Goal: Transaction & Acquisition: Obtain resource

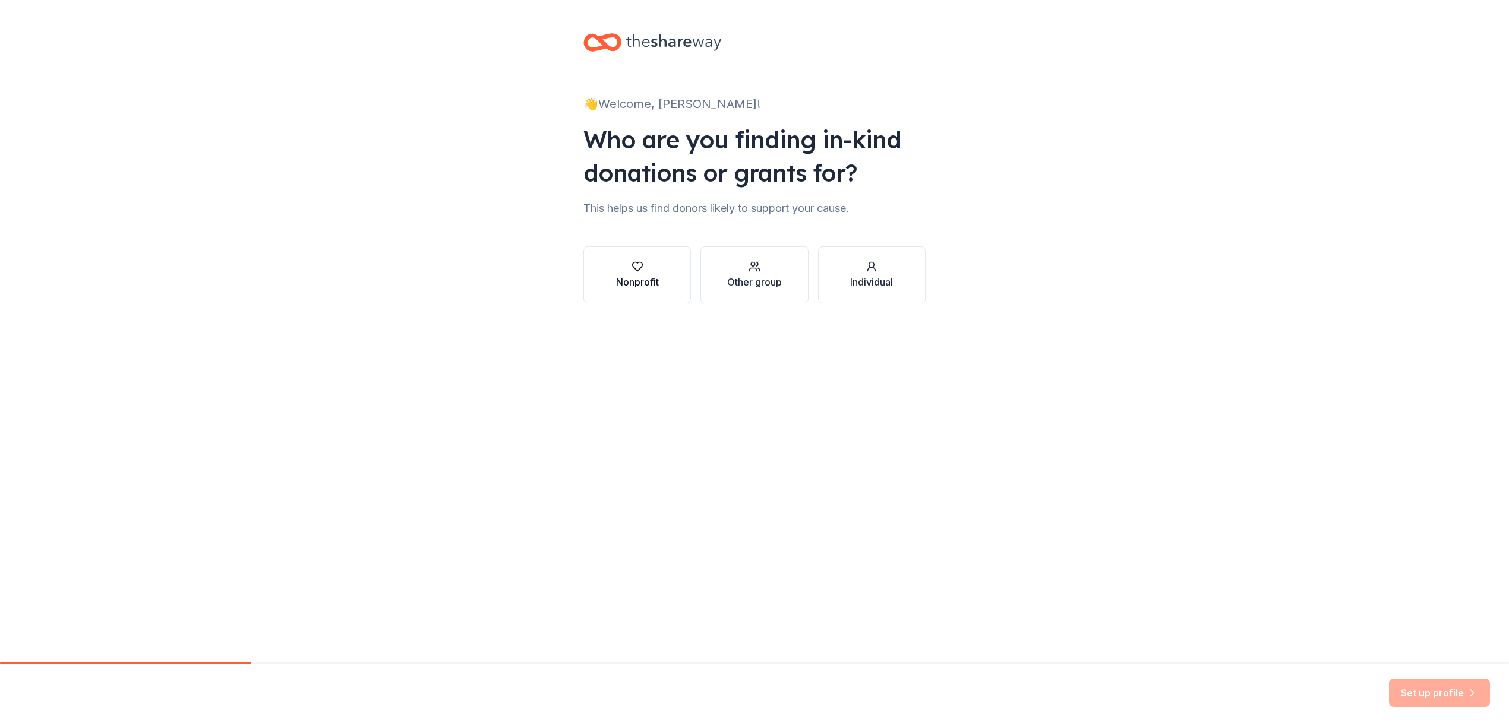
click at [656, 265] on div "button" at bounding box center [637, 267] width 43 height 12
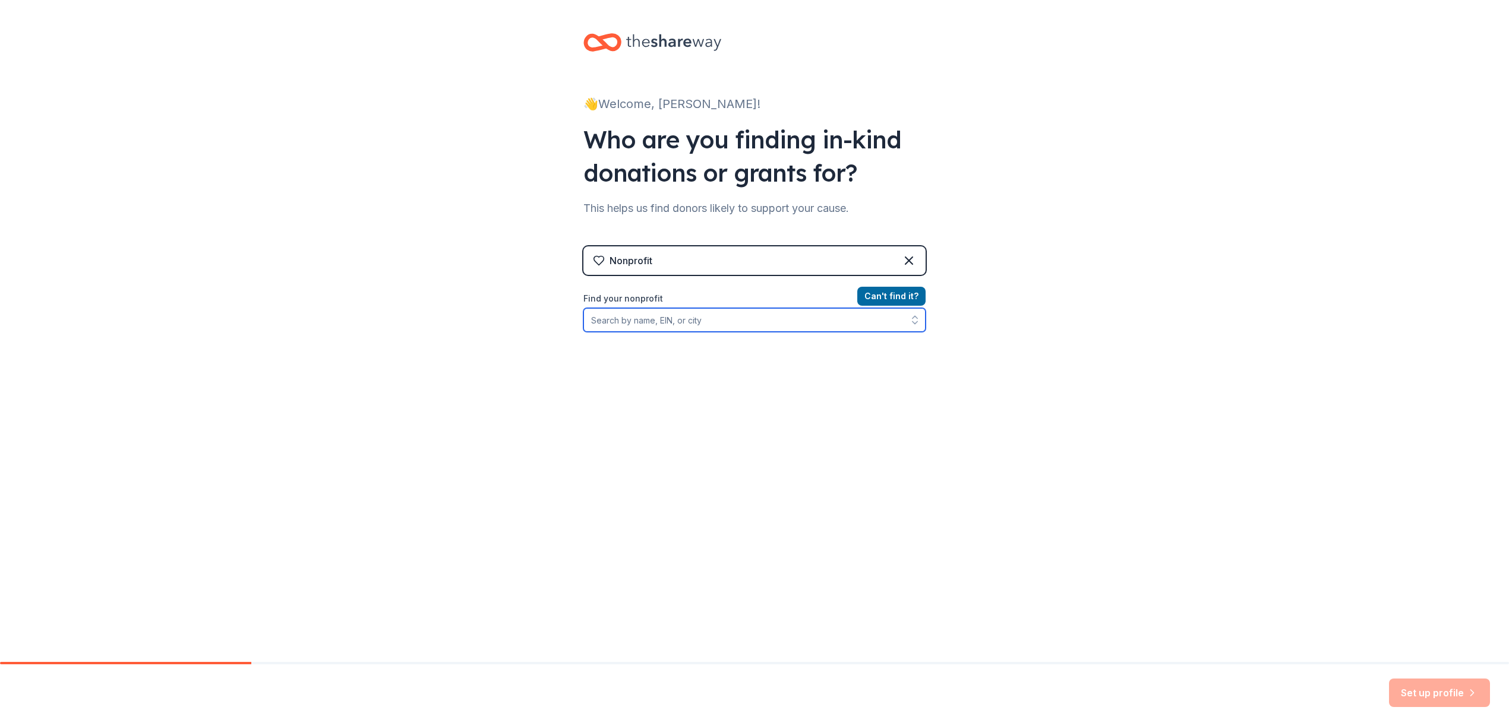
click at [719, 326] on input "Find your nonprofit" at bounding box center [754, 320] width 342 height 24
type input "[US_EMPLOYER_IDENTIFICATION_NUMBER]"
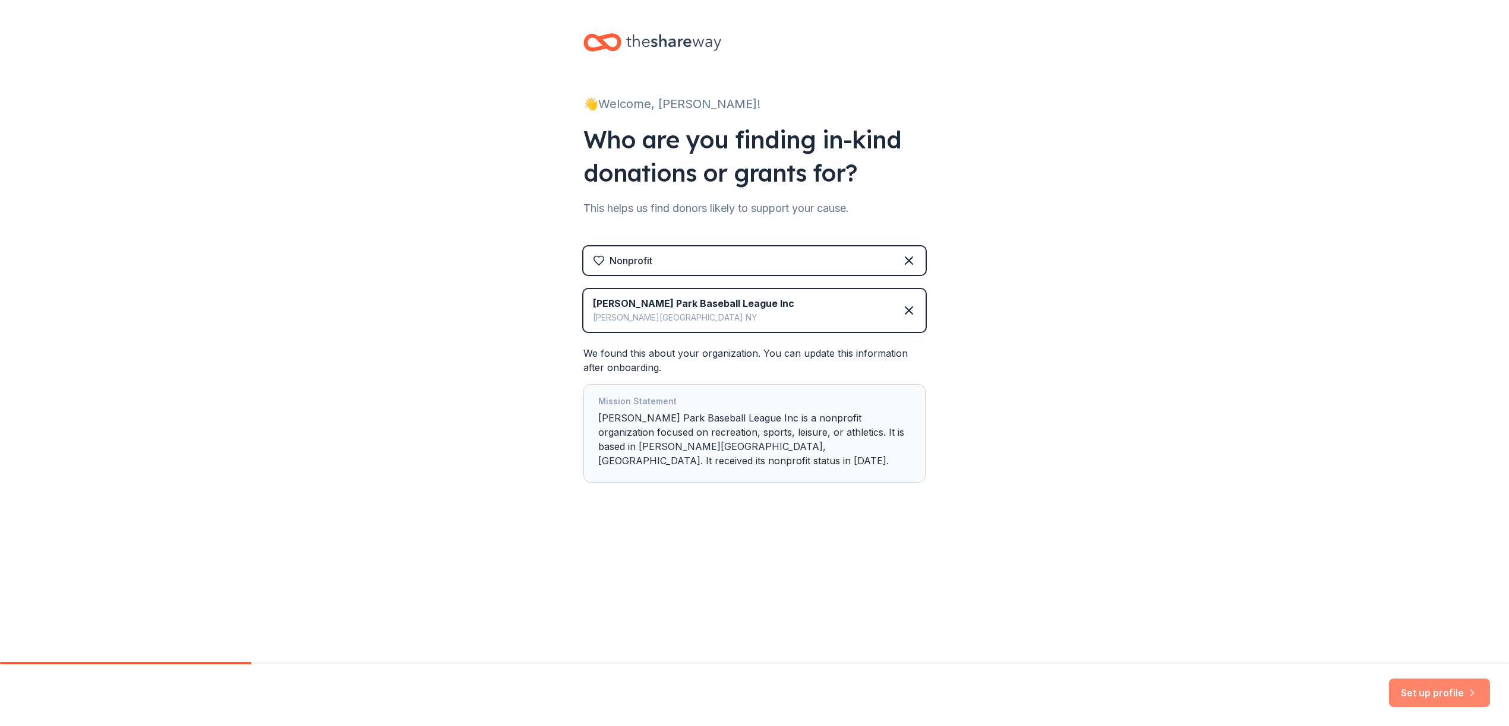
click at [1468, 690] on icon "button" at bounding box center [1472, 693] width 12 height 12
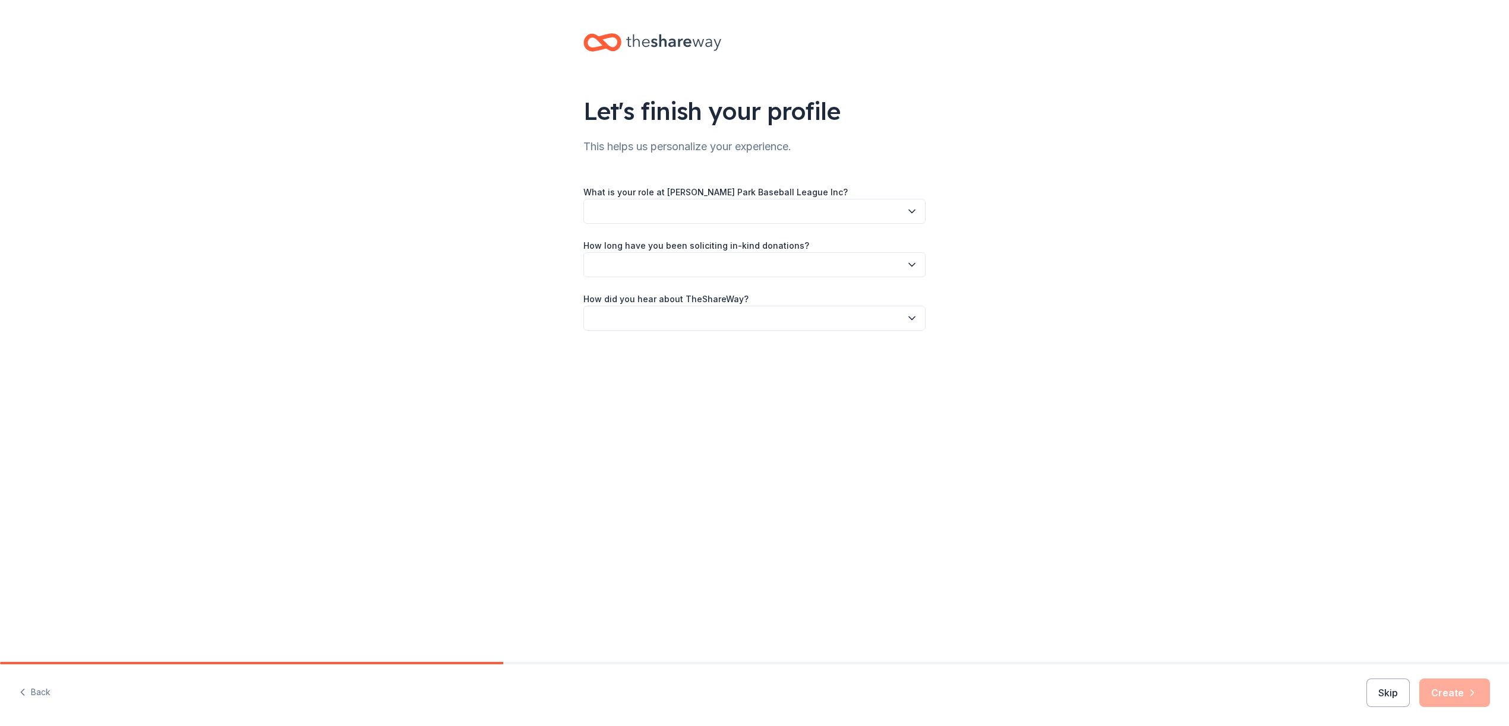
click at [658, 205] on button "button" at bounding box center [754, 211] width 342 height 25
click at [700, 240] on div "Board member" at bounding box center [754, 244] width 336 height 24
click at [694, 264] on button "button" at bounding box center [754, 264] width 342 height 25
click at [681, 343] on div "2 to 5 years" at bounding box center [754, 345] width 336 height 24
click at [678, 324] on button "button" at bounding box center [754, 318] width 342 height 25
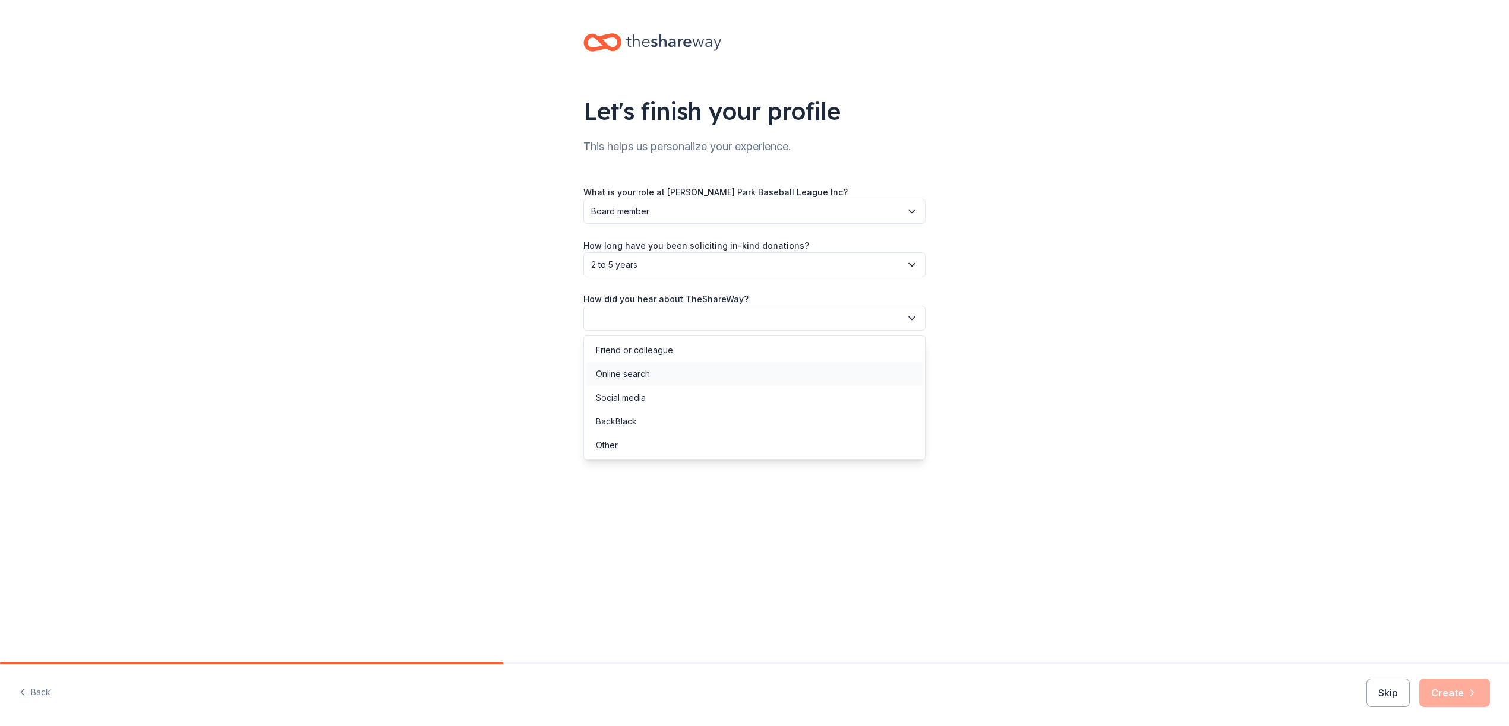
click at [658, 377] on div "Online search" at bounding box center [754, 374] width 336 height 24
click at [1444, 700] on button "Create" at bounding box center [1454, 693] width 71 height 29
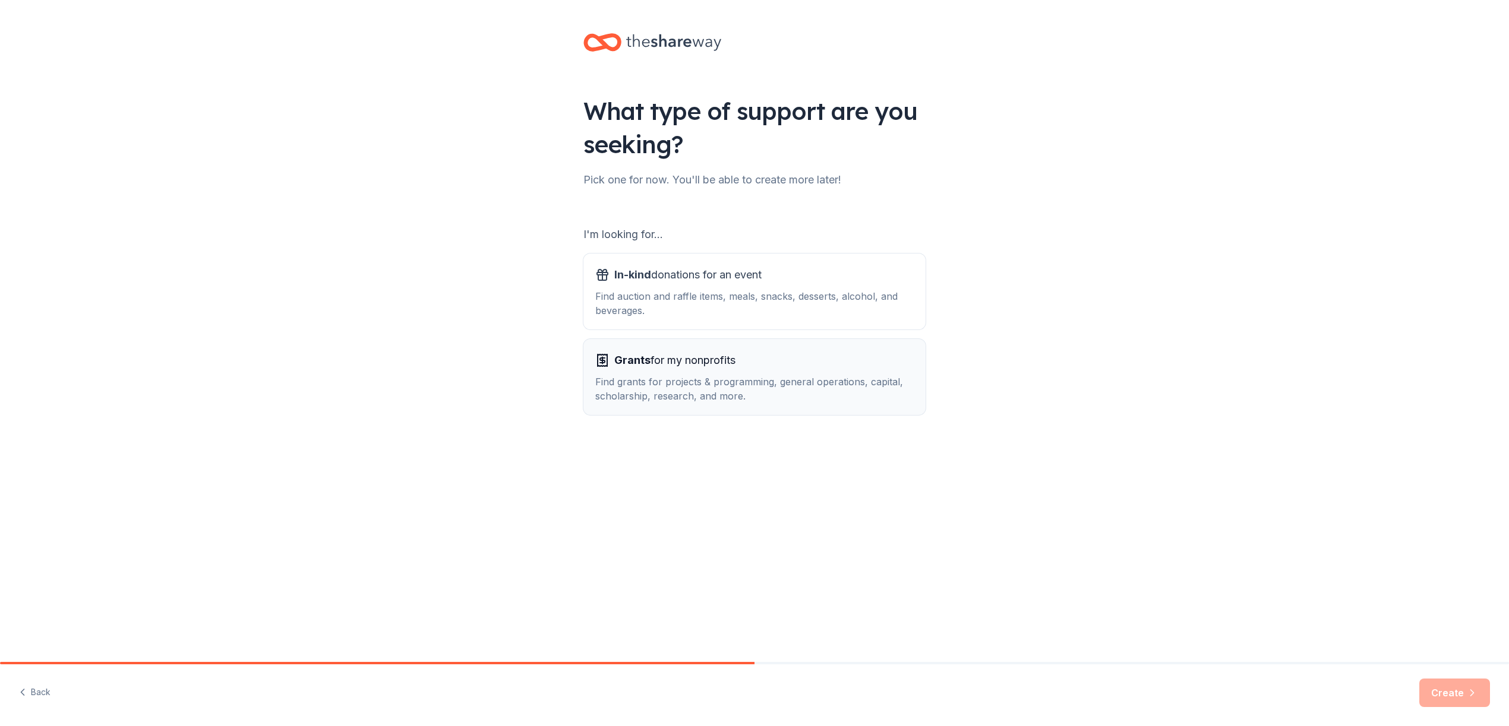
click at [776, 362] on div "Grants for my nonprofits" at bounding box center [754, 360] width 318 height 19
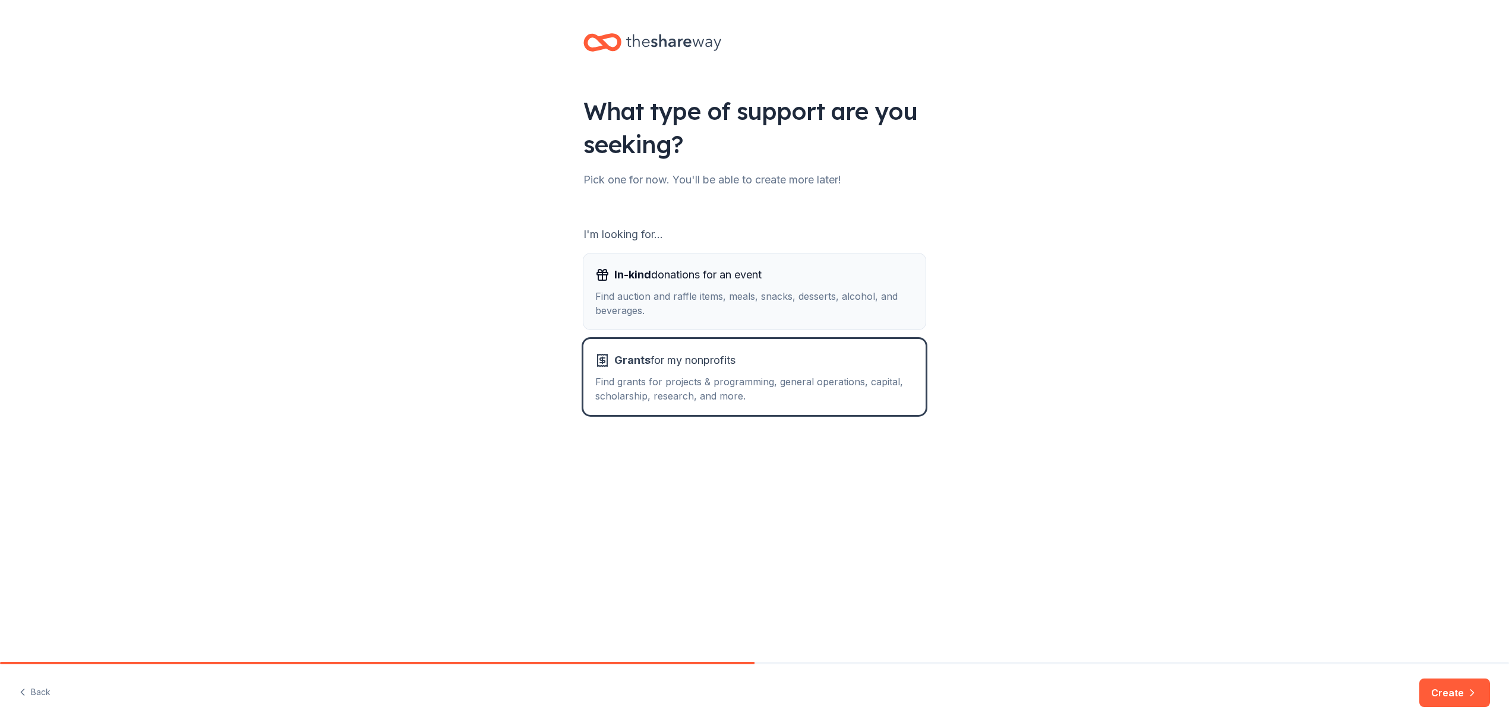
click at [761, 284] on span "In-kind donations for an event" at bounding box center [687, 274] width 147 height 19
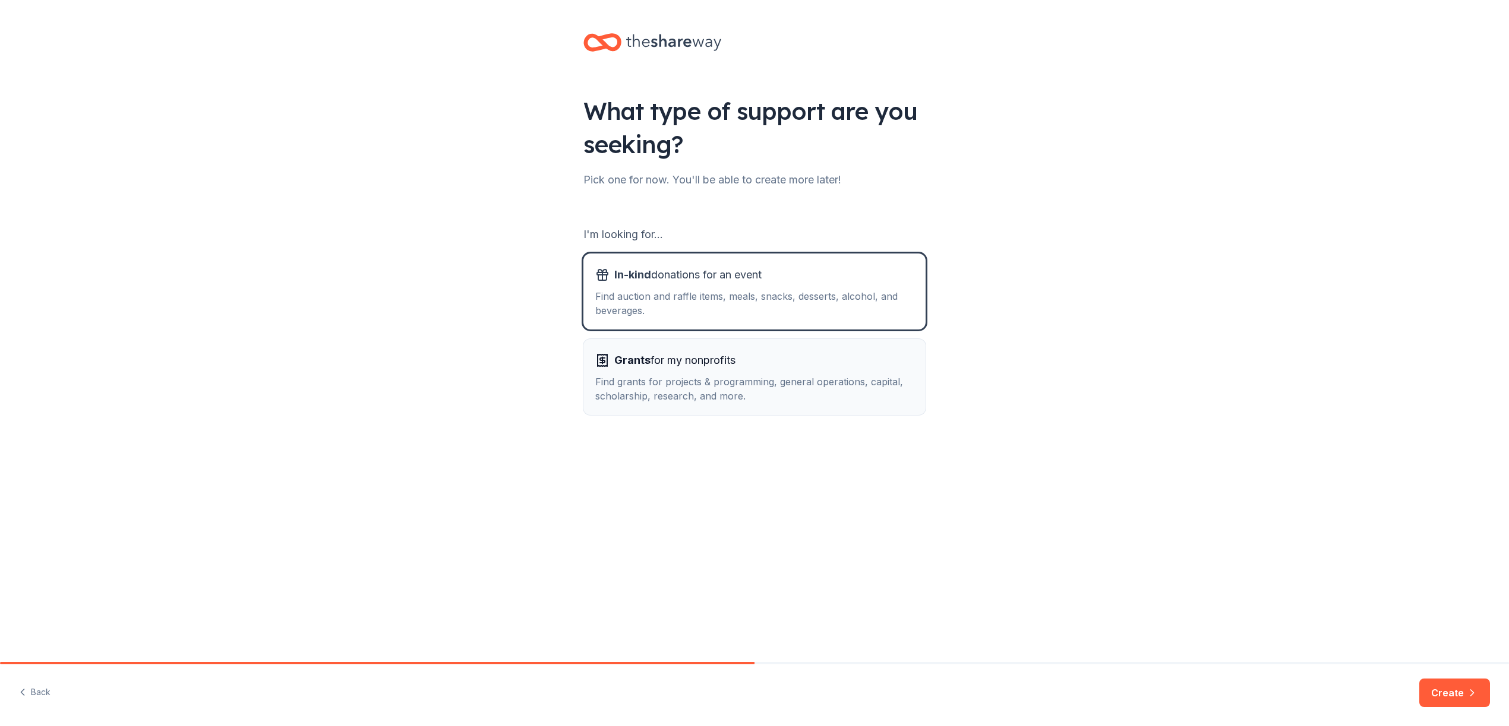
click at [821, 365] on div "Grants for my nonprofits" at bounding box center [754, 360] width 318 height 19
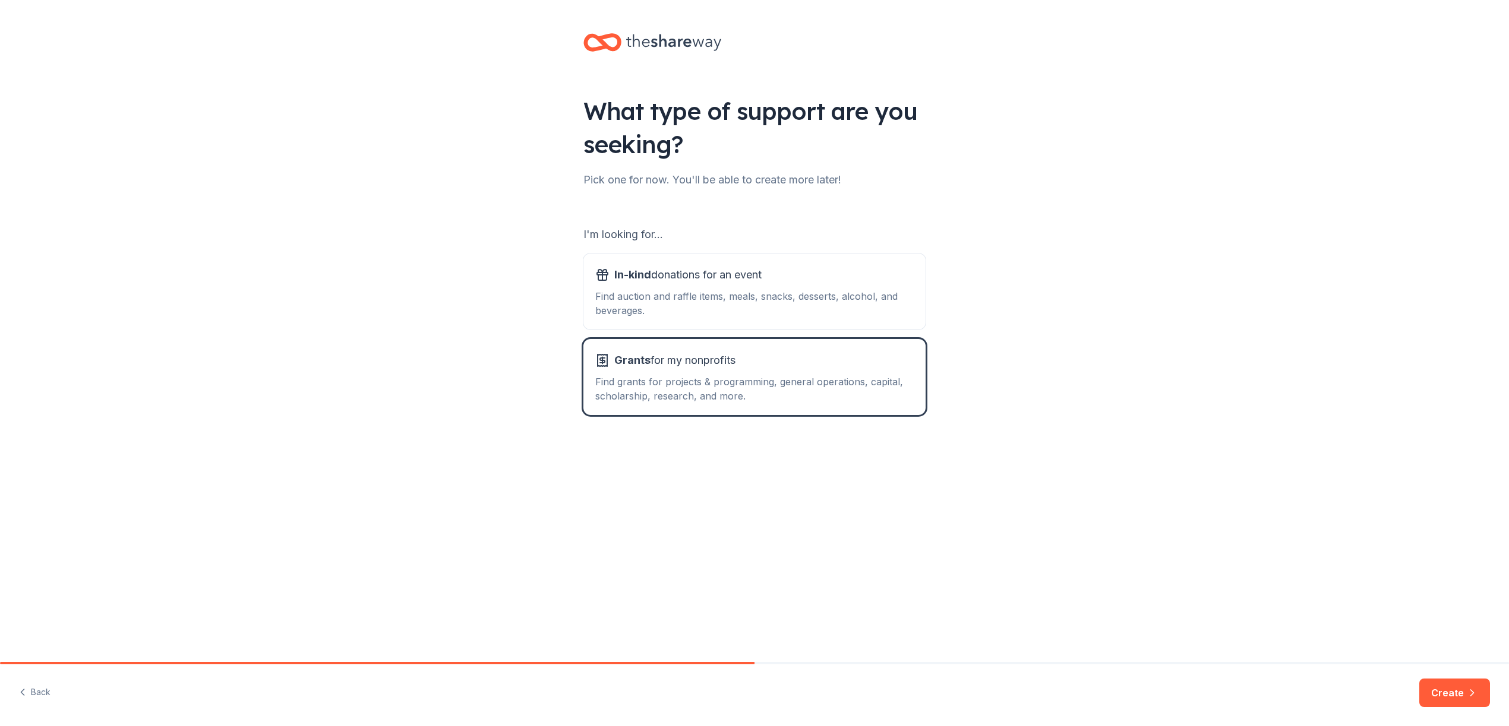
click at [1449, 684] on button "Create" at bounding box center [1454, 693] width 71 height 29
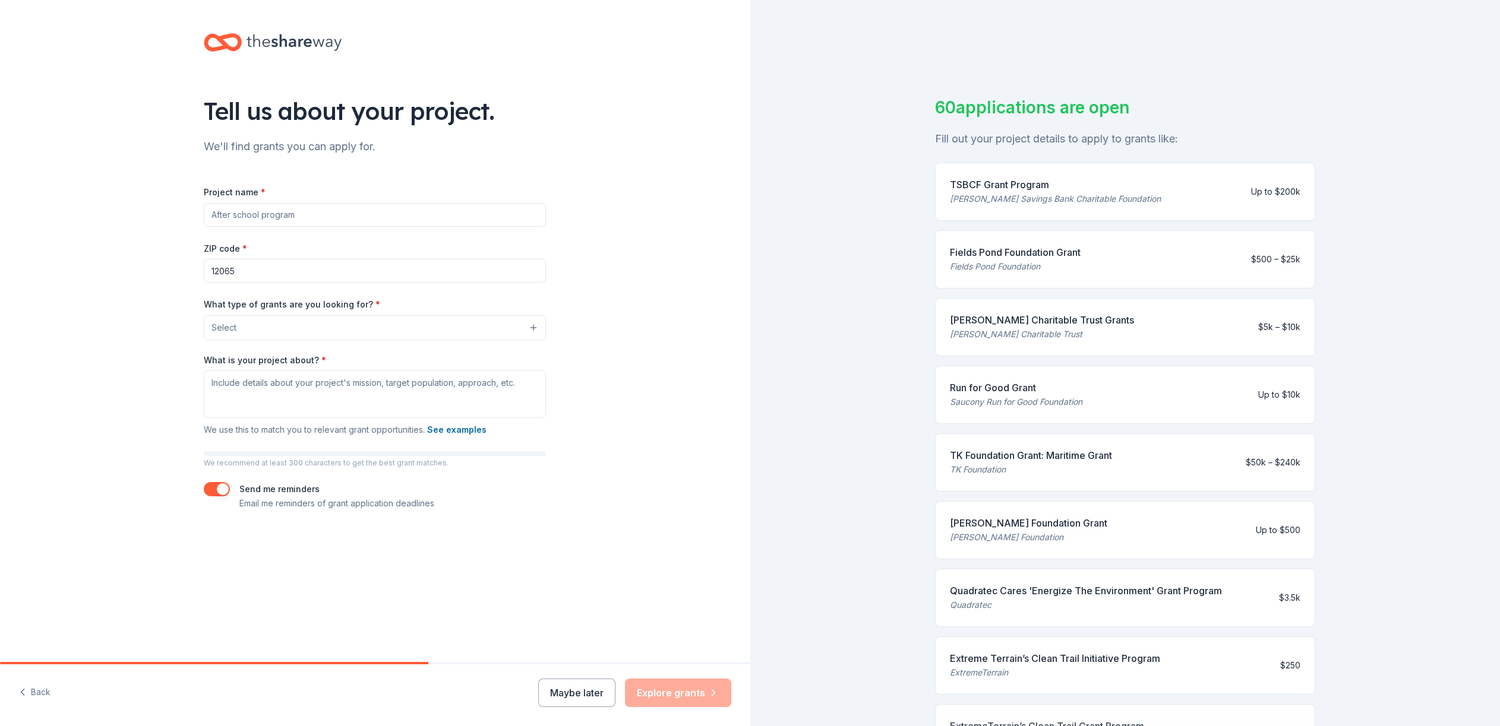
click at [284, 217] on input "Project name *" at bounding box center [375, 215] width 342 height 24
type input "CP Green 12 u"
click at [320, 336] on button "Select" at bounding box center [375, 327] width 342 height 25
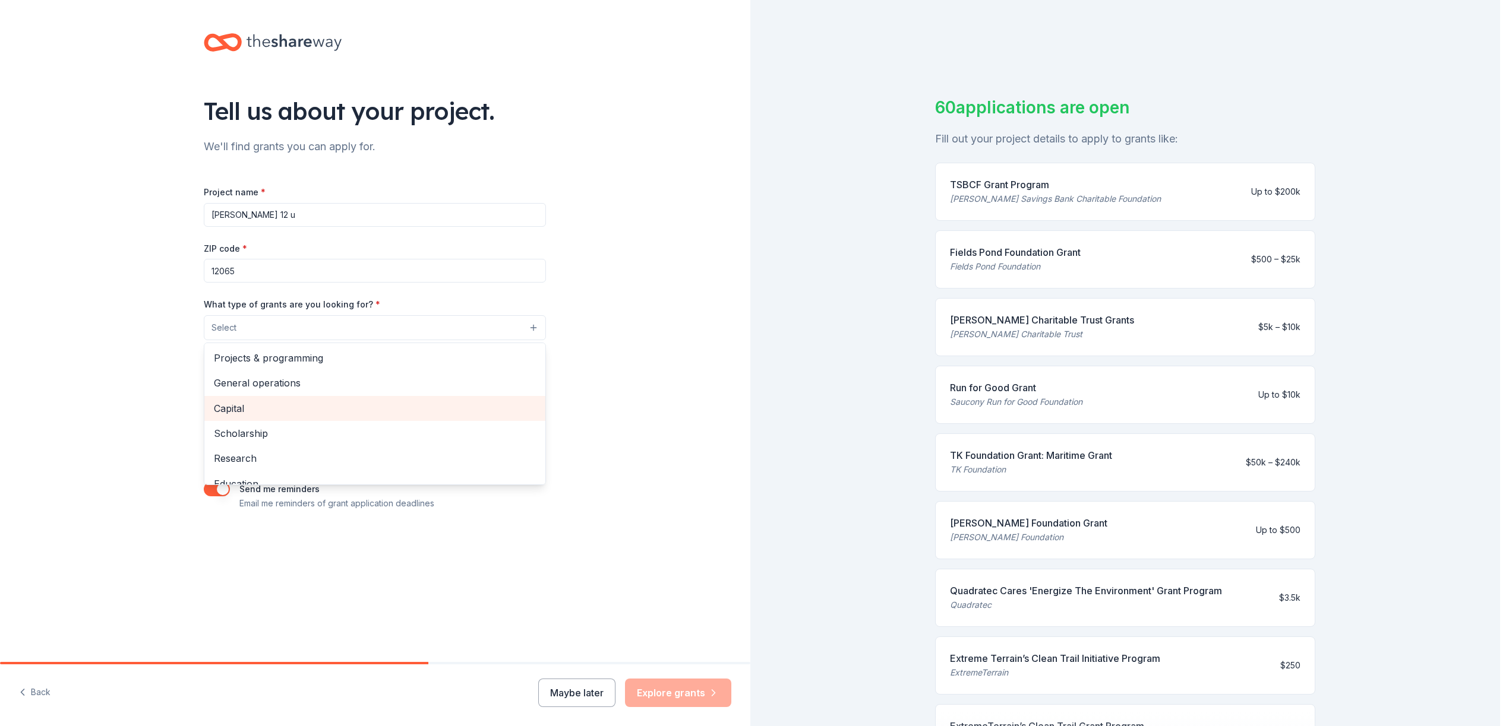
scroll to position [140, 0]
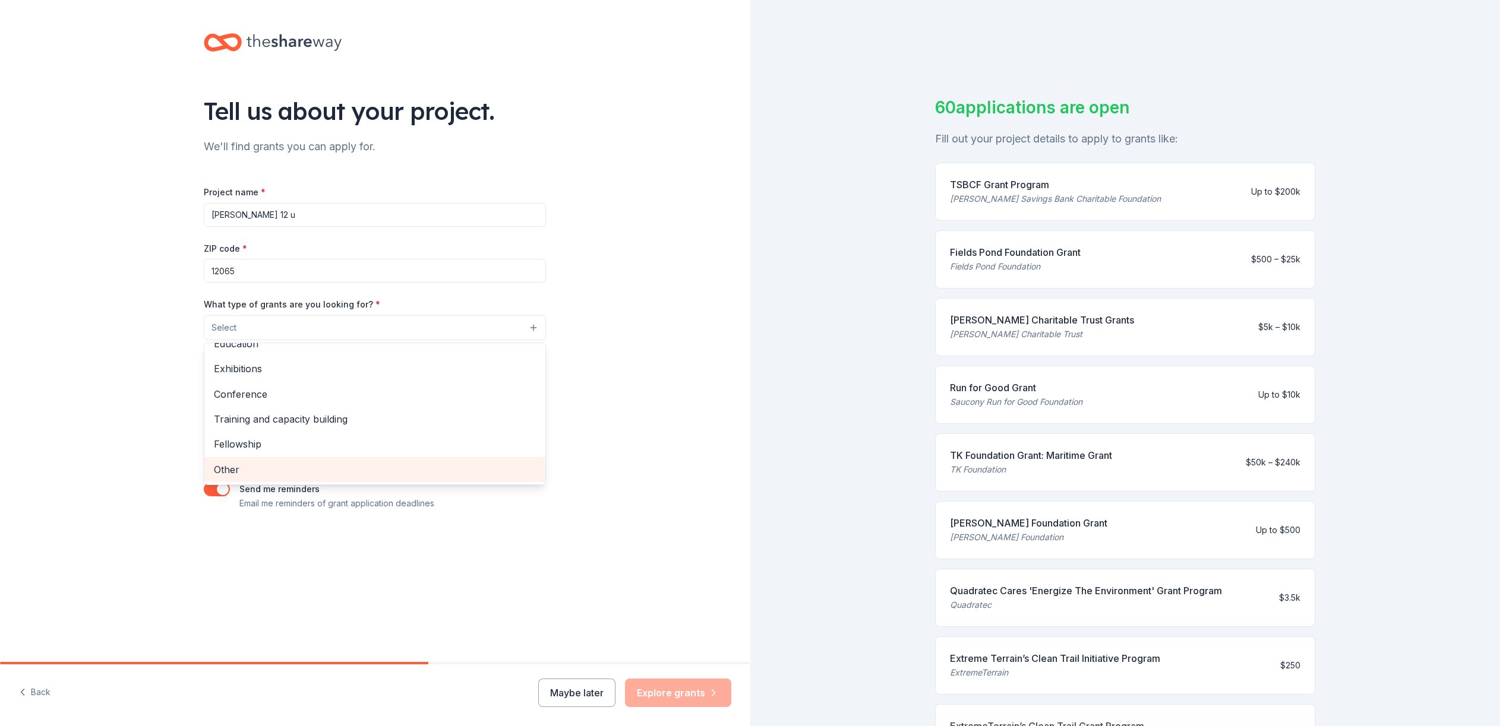
click at [253, 467] on span "Other" at bounding box center [375, 469] width 322 height 15
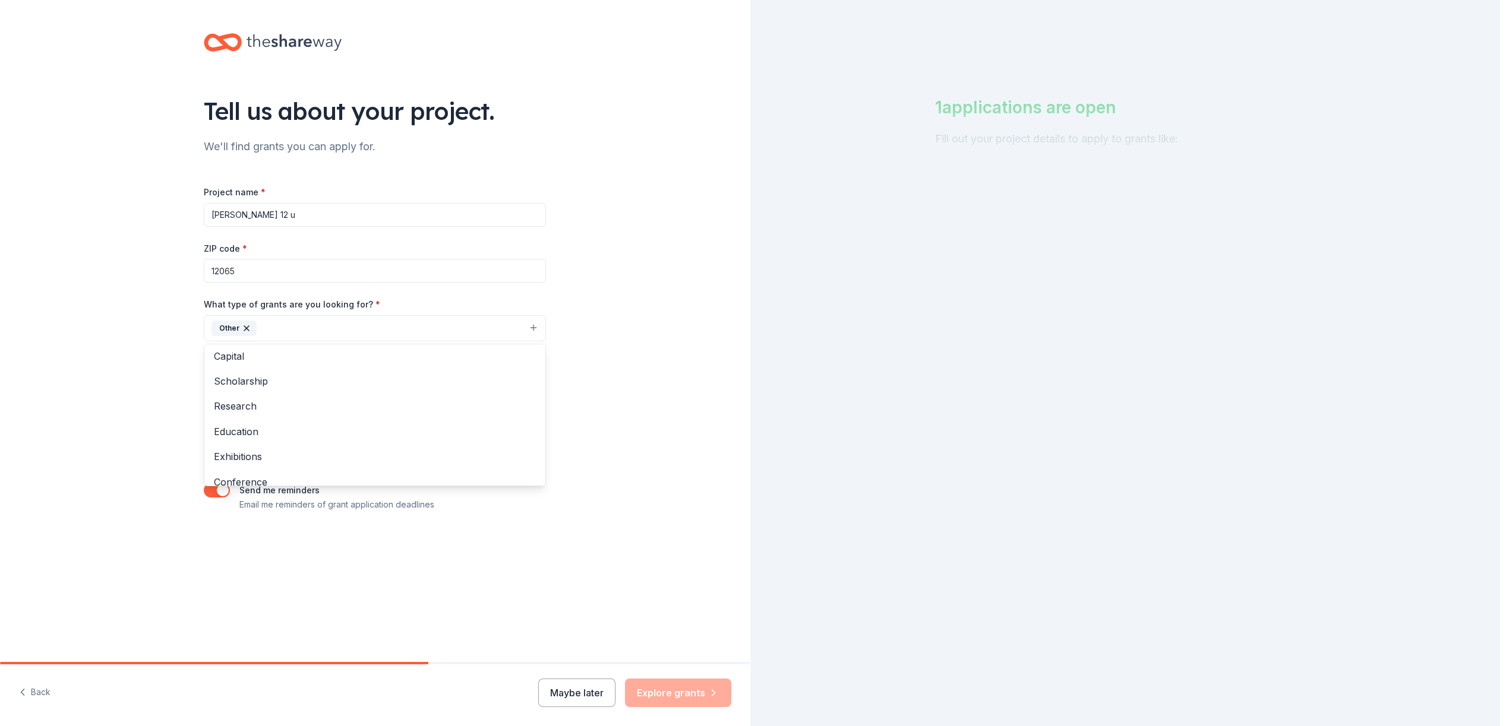
scroll to position [0, 0]
click at [683, 265] on div "Tell us about your project. We'll find grants you can apply for. Project name *…" at bounding box center [375, 284] width 750 height 569
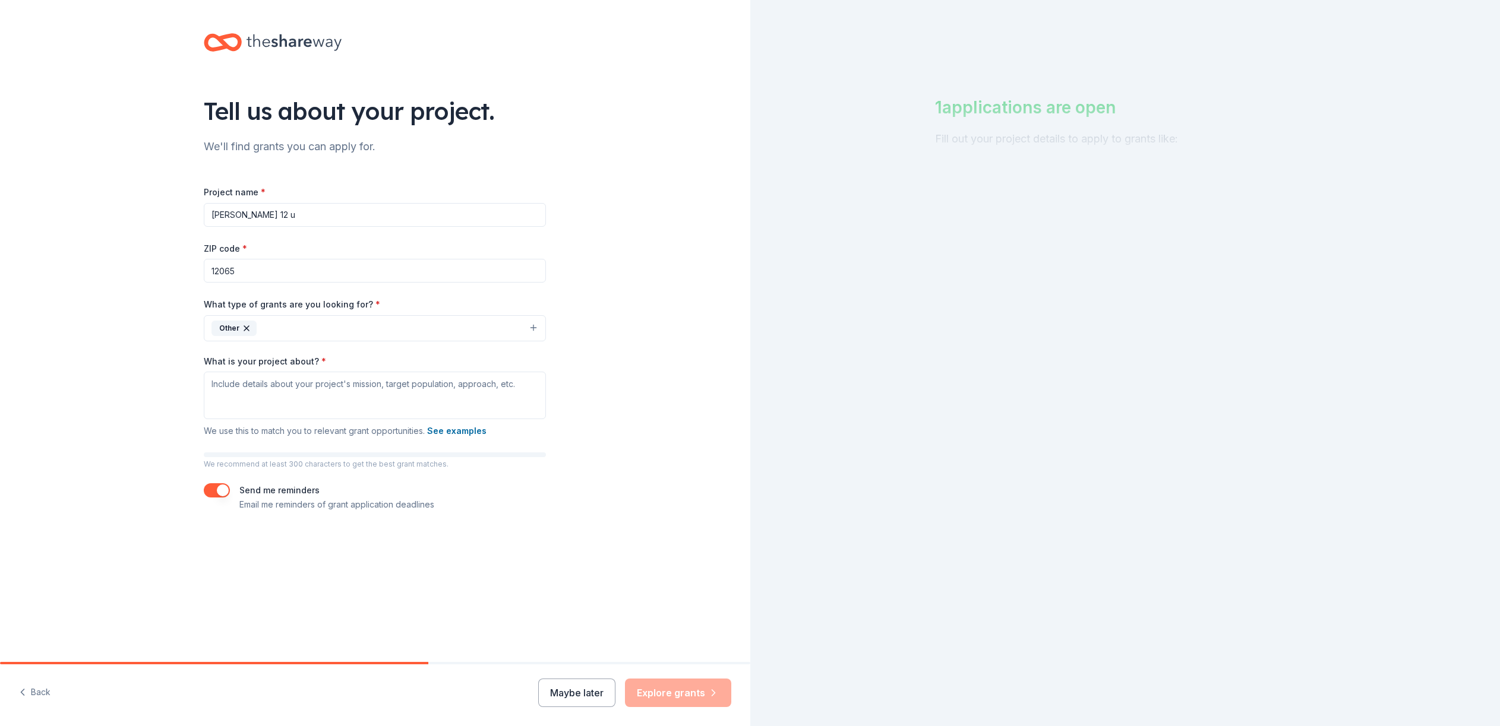
click at [37, 693] on button "Back" at bounding box center [34, 693] width 31 height 25
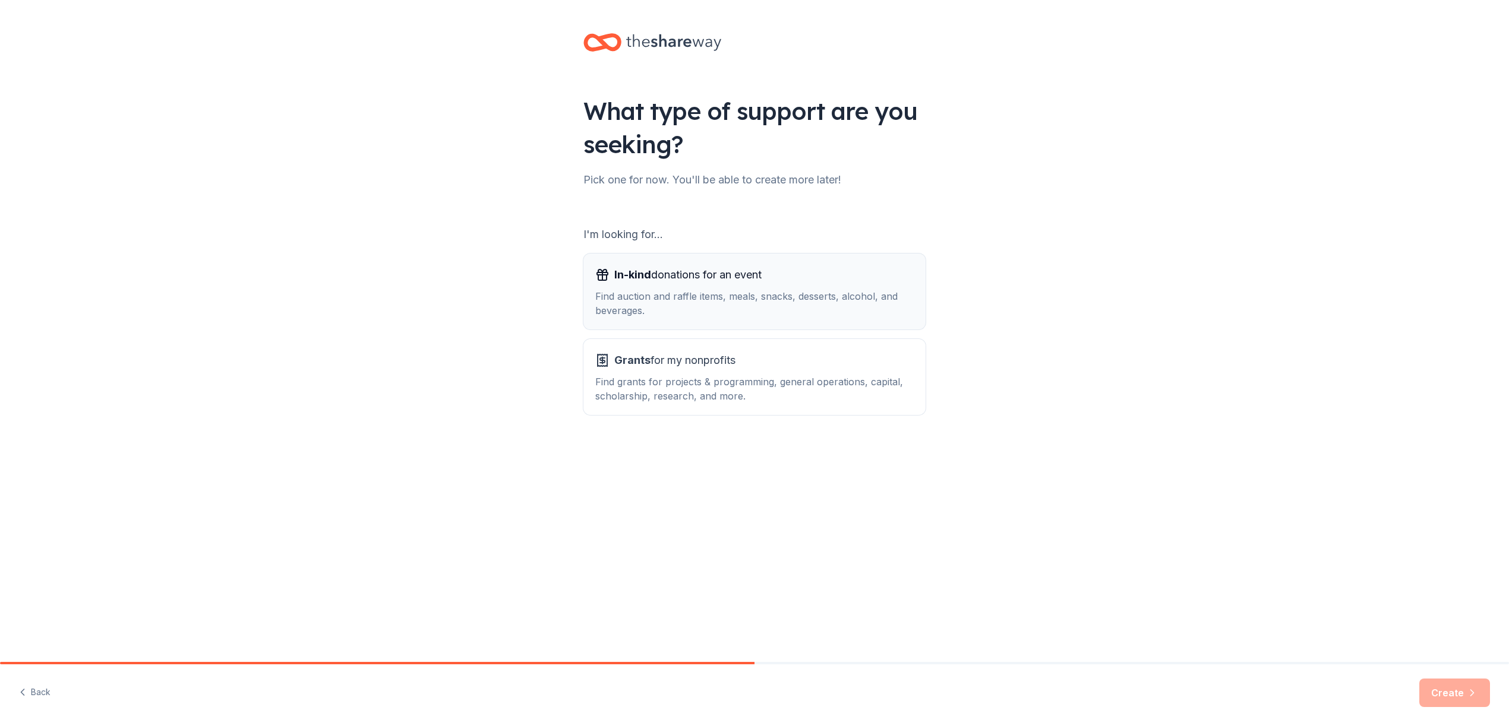
click at [735, 280] on span "In-kind donations for an event" at bounding box center [687, 274] width 147 height 19
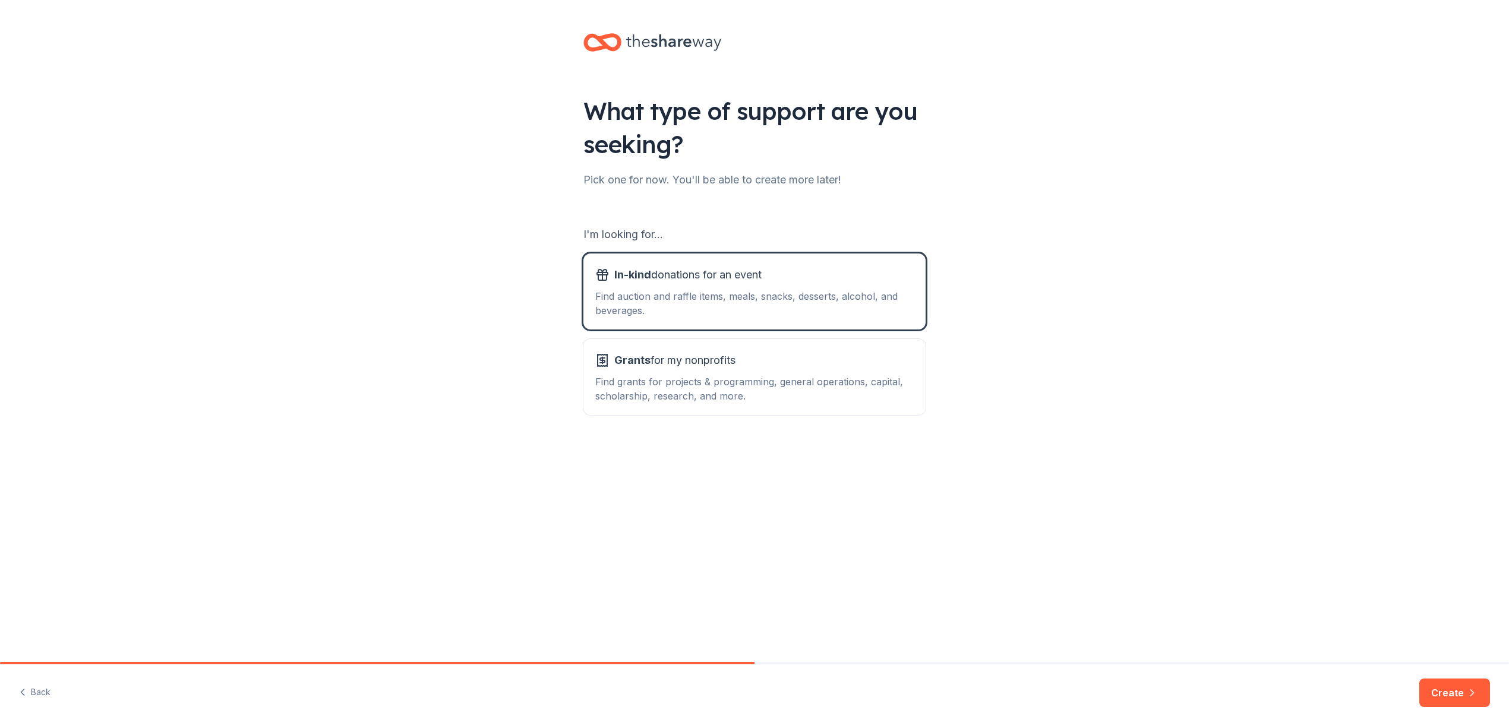
click at [1466, 677] on div "Back Create" at bounding box center [754, 696] width 1509 height 62
click at [774, 350] on button "Grants for my nonprofits Find grants for projects & programming, general operat…" at bounding box center [754, 377] width 342 height 76
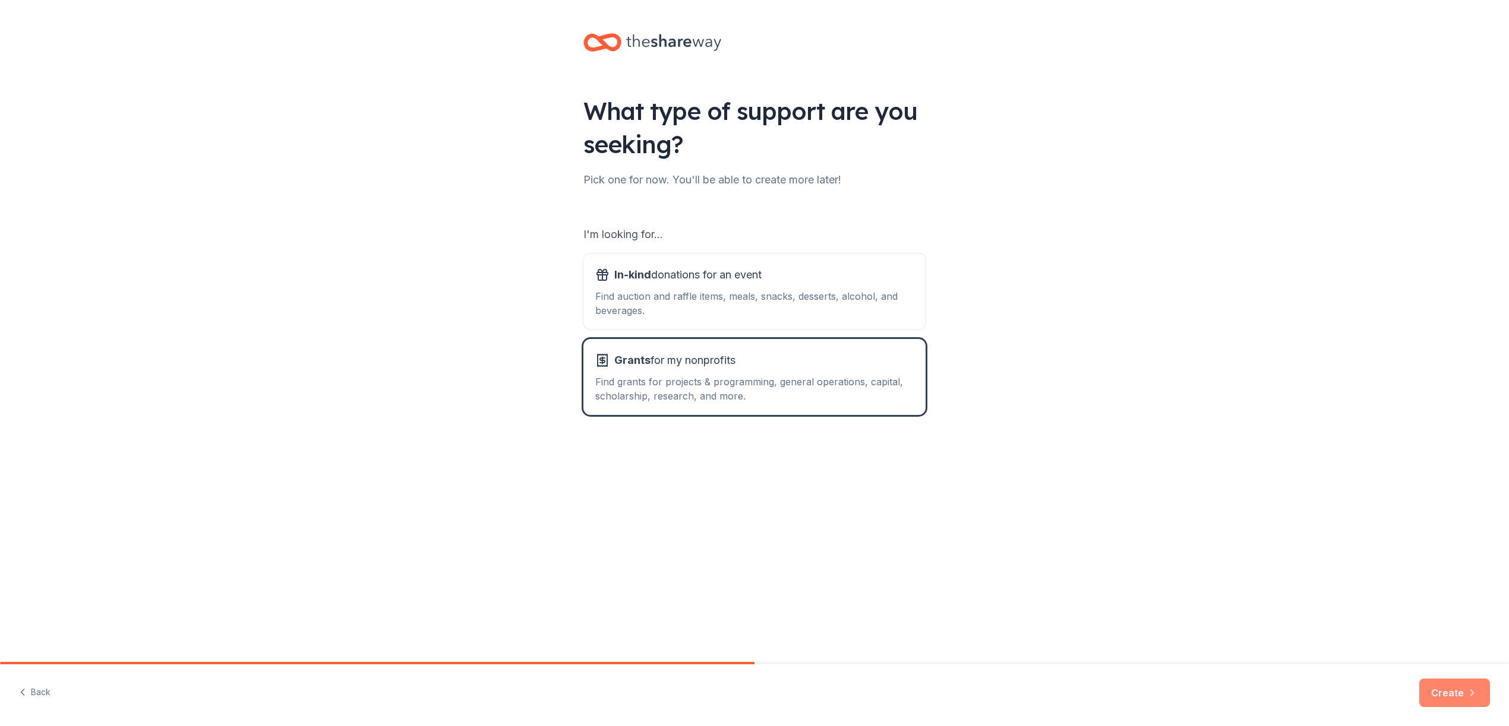
click at [1468, 701] on button "Create" at bounding box center [1454, 693] width 71 height 29
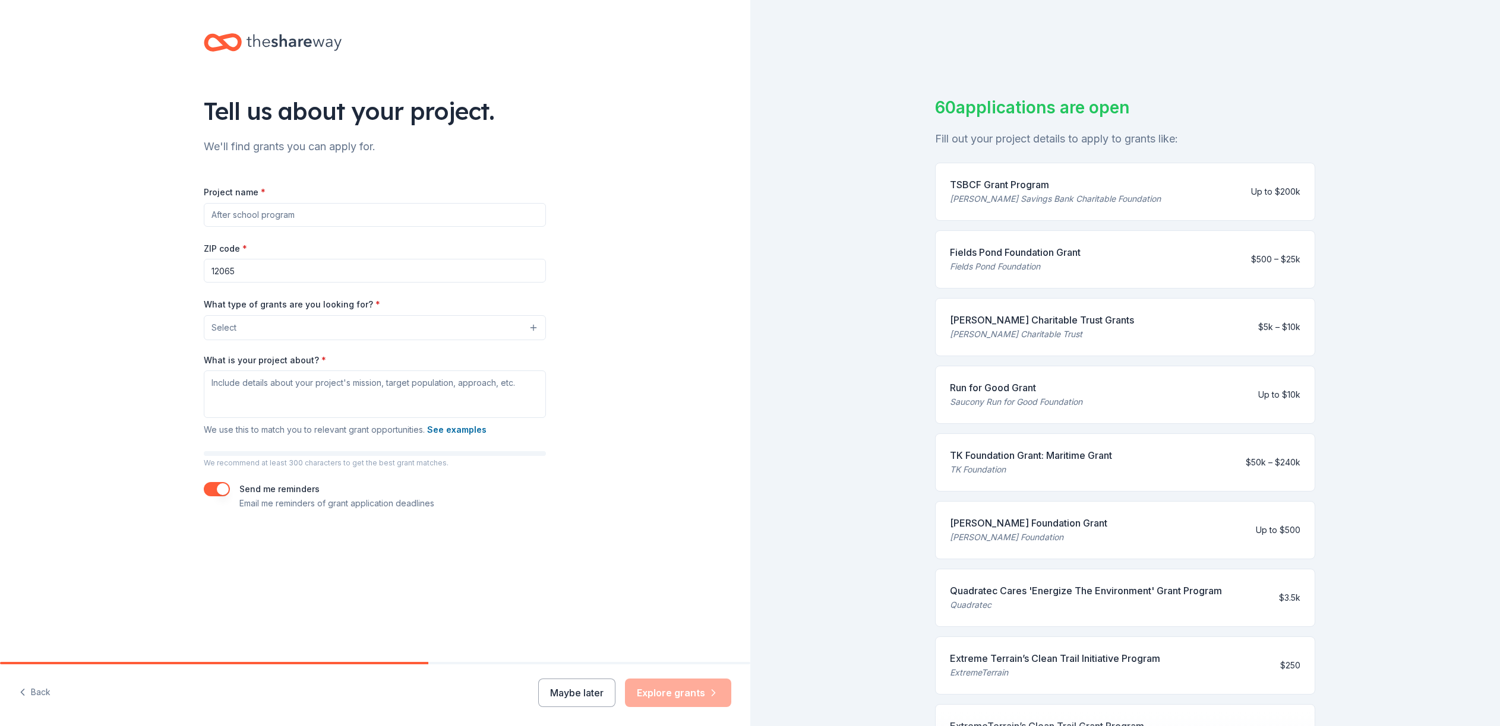
click at [342, 328] on button "Select" at bounding box center [375, 327] width 342 height 25
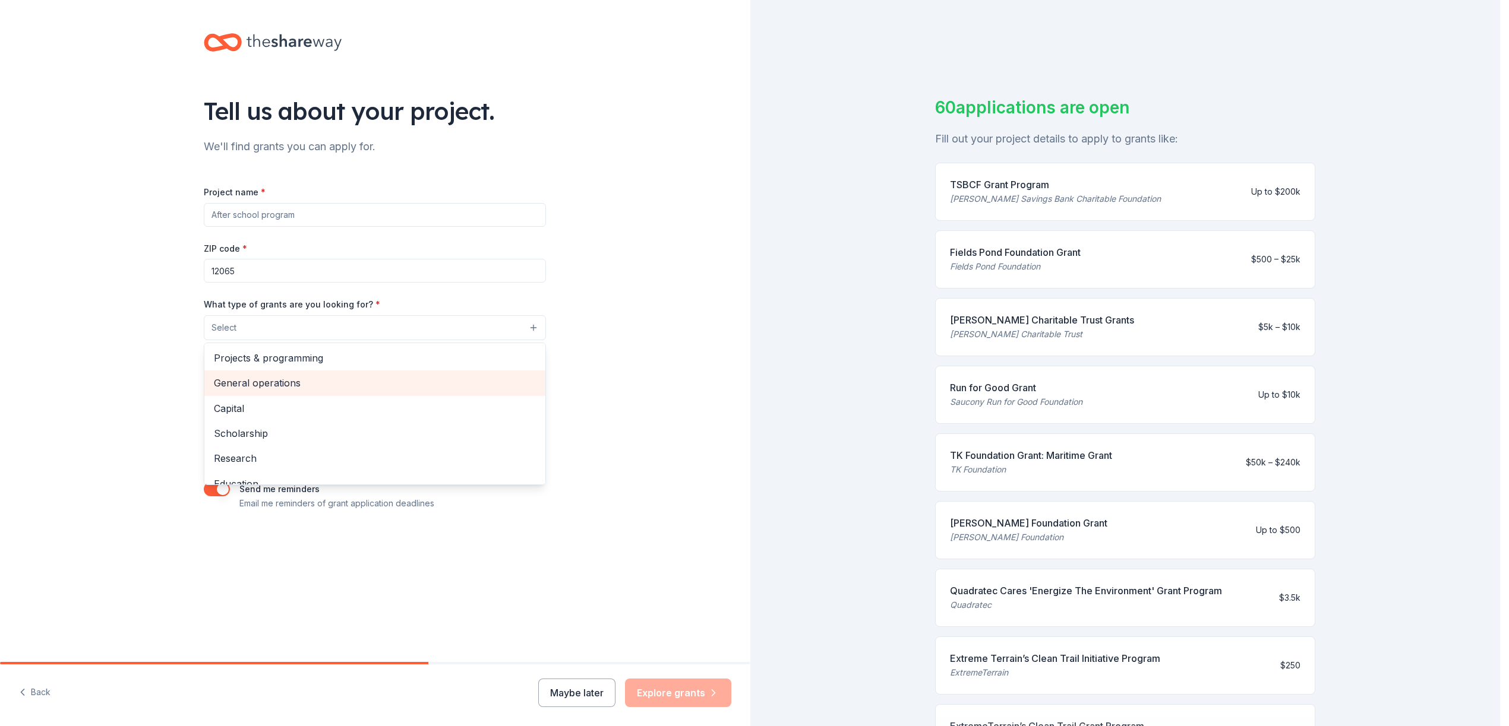
click at [317, 382] on span "General operations" at bounding box center [375, 382] width 322 height 15
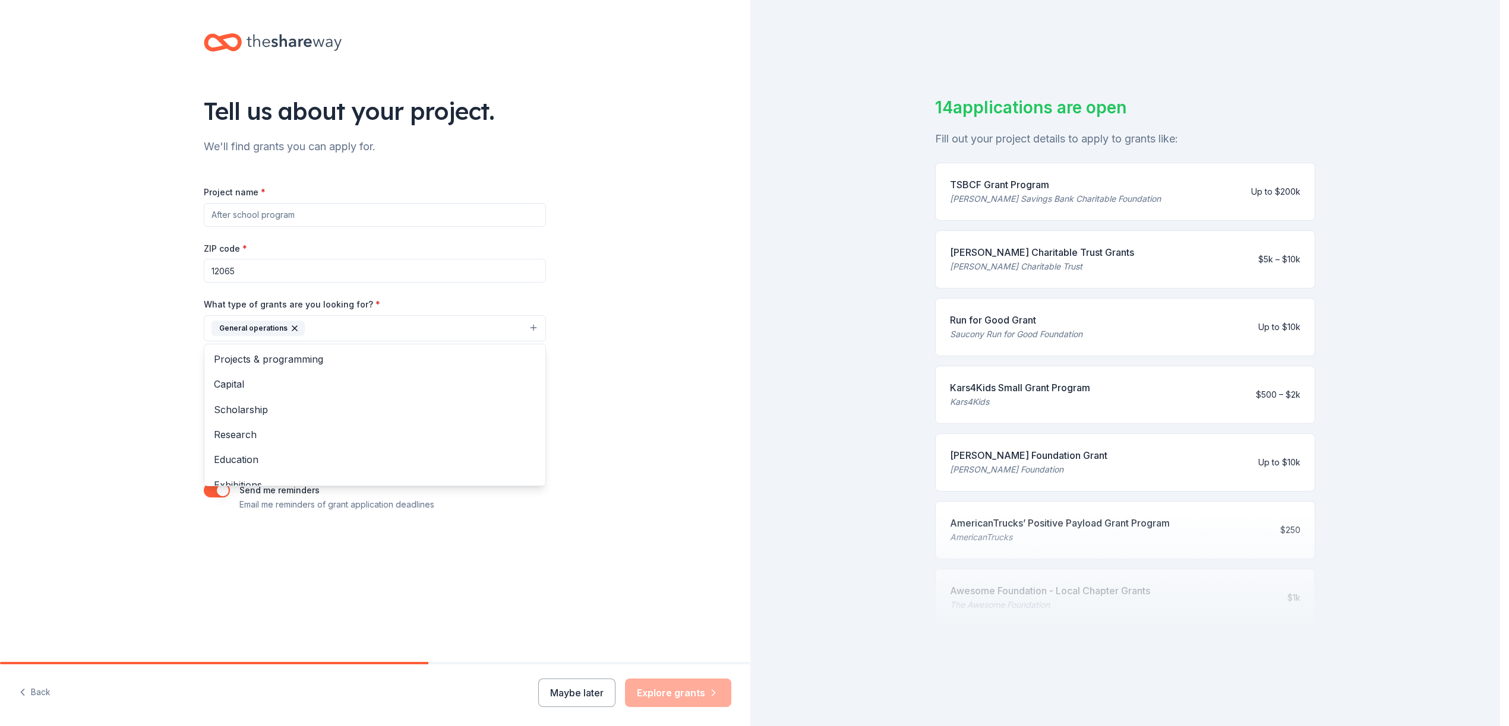
click at [278, 213] on div "Project name * ZIP code * 12065 What type of grants are you looking for? * Gene…" at bounding box center [375, 348] width 342 height 327
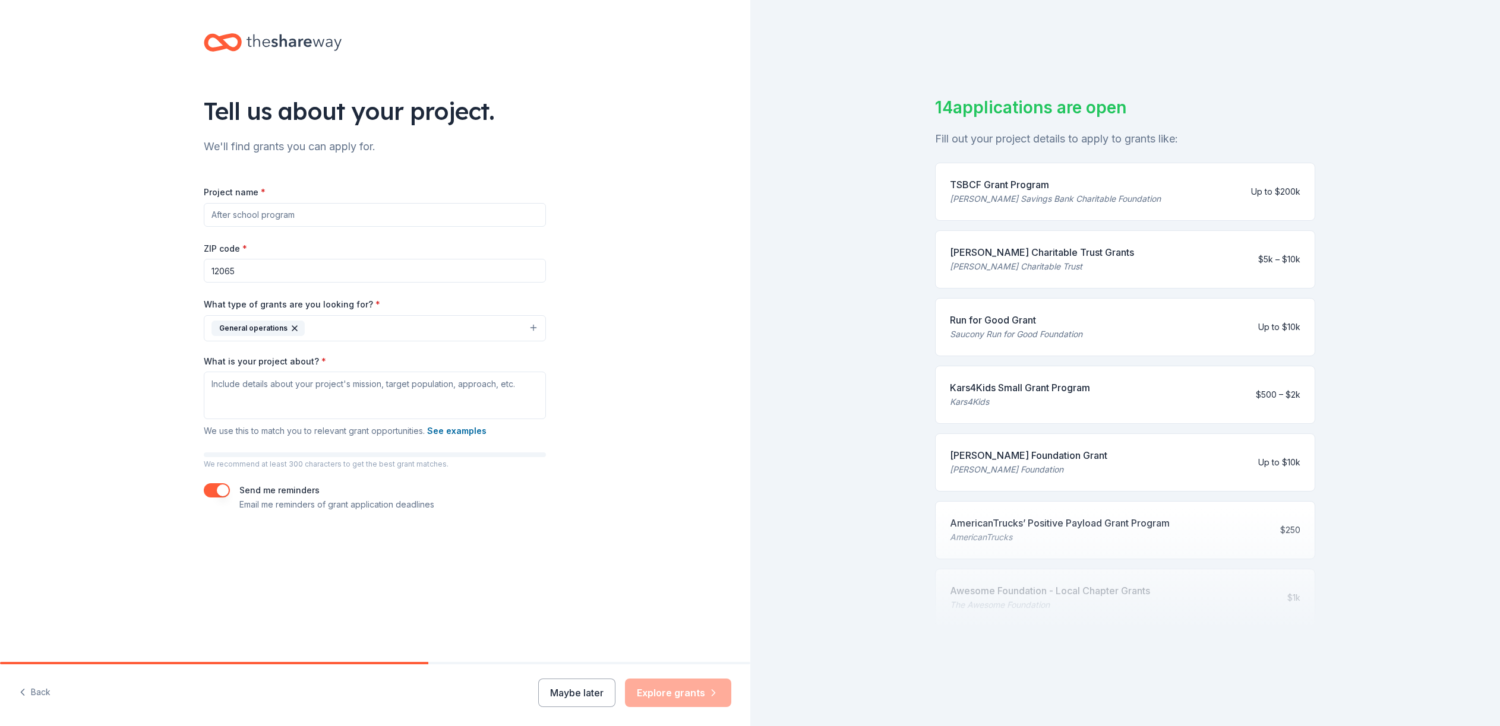
click at [281, 221] on input "Project name *" at bounding box center [375, 215] width 342 height 24
type input "[GEOGRAPHIC_DATA]"
click at [322, 383] on textarea "What is your project about? *" at bounding box center [375, 396] width 342 height 48
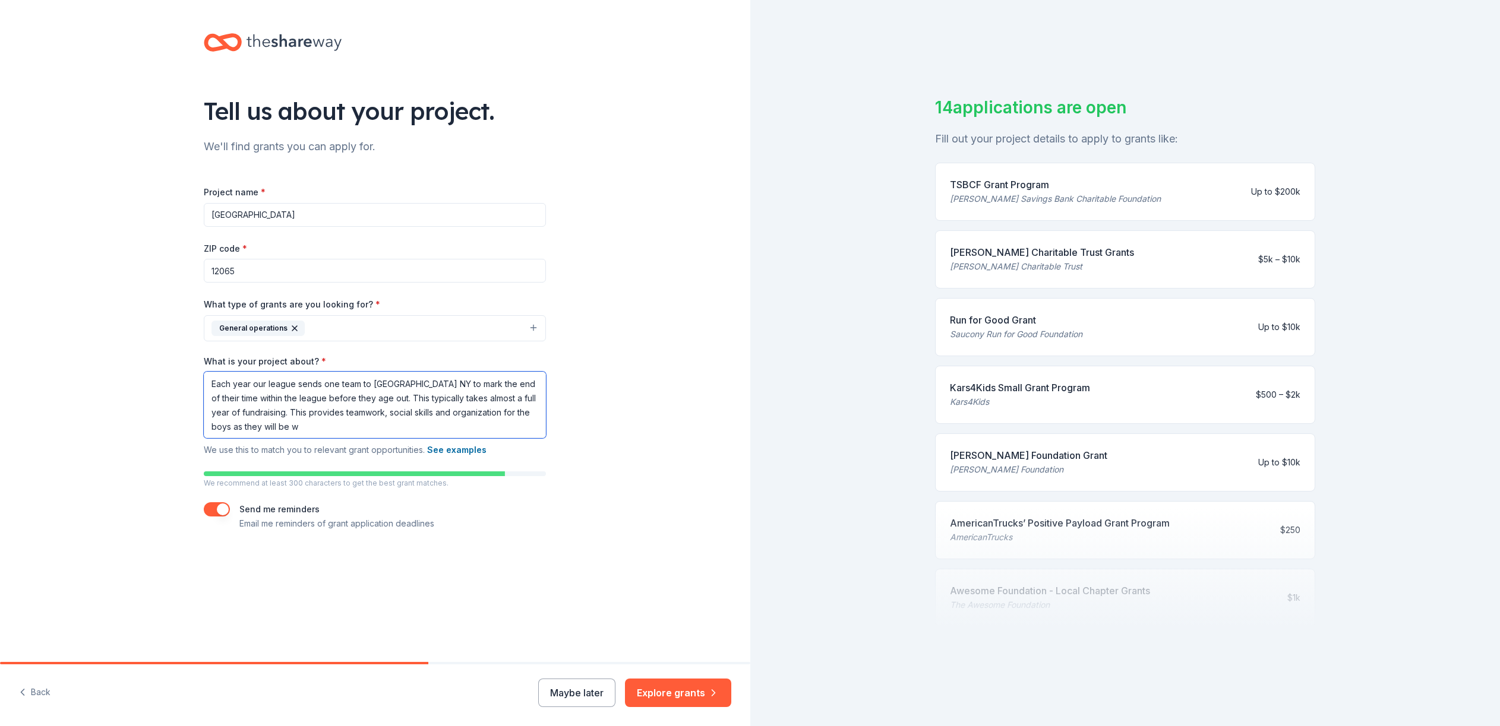
drag, startPoint x: 377, startPoint y: 429, endPoint x: 248, endPoint y: 426, distance: 128.9
click at [248, 426] on textarea "Each year our league sends one team to Cooperstown NY to mark the end of their …" at bounding box center [375, 405] width 342 height 67
type textarea "Each year our league sends one team to Cooperstown NY to mark the end of their …"
click at [685, 687] on button "Explore grants" at bounding box center [678, 693] width 106 height 29
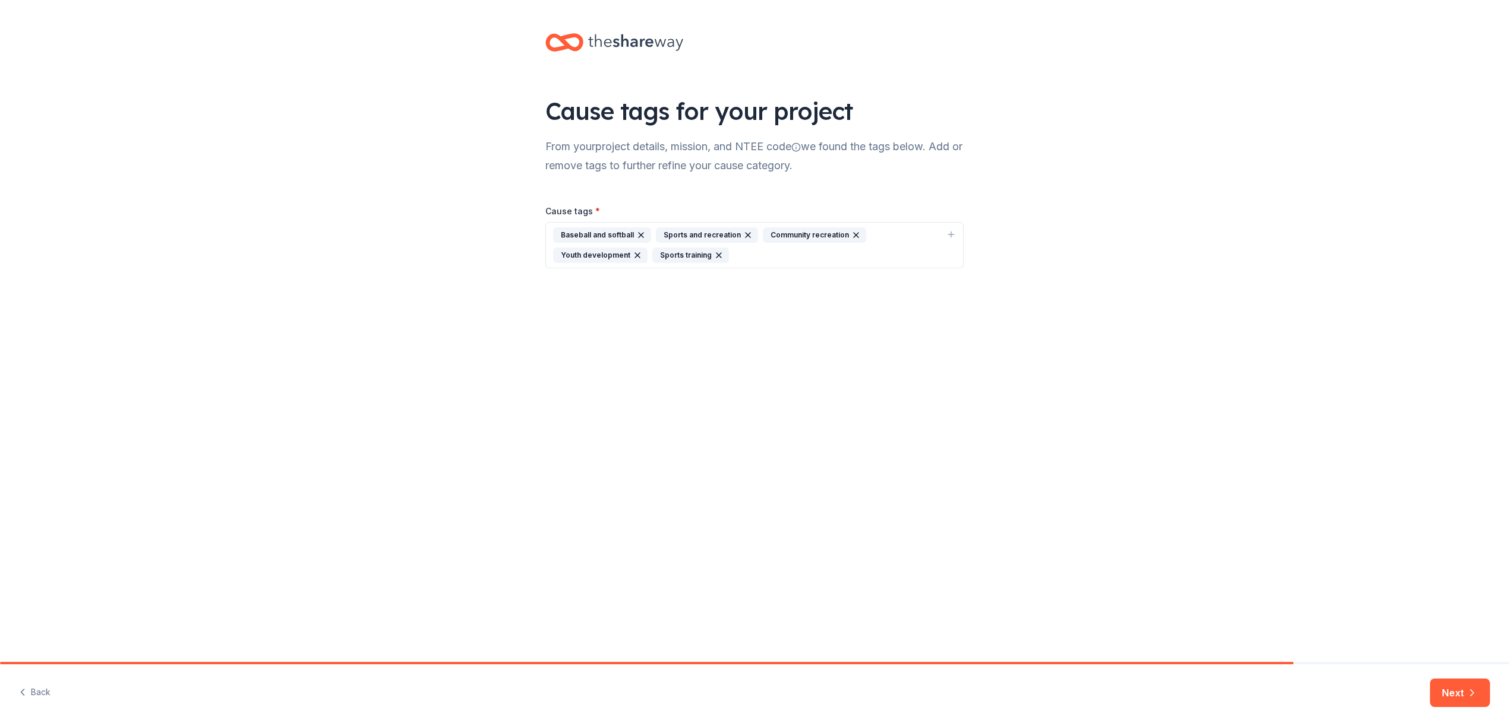
click at [603, 234] on div "Baseball and softball" at bounding box center [602, 234] width 98 height 15
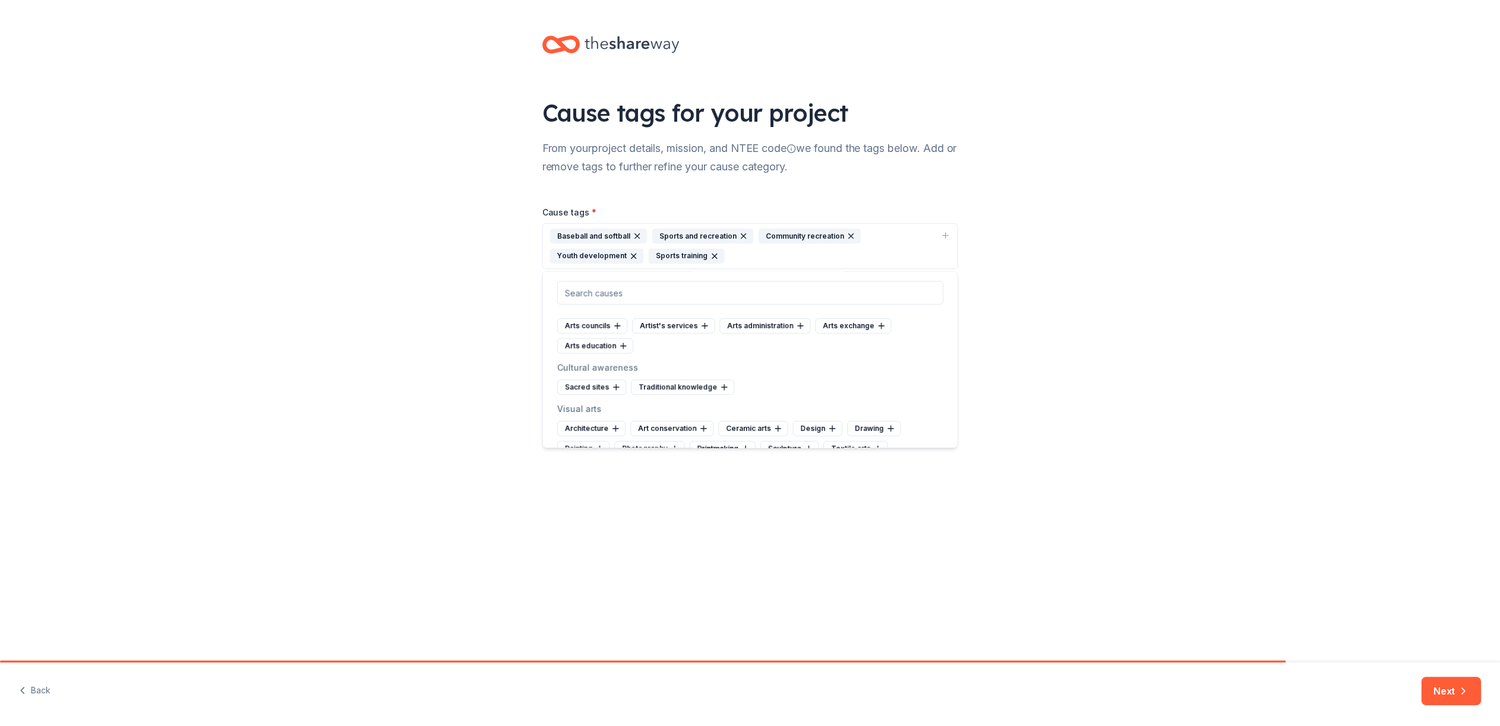
scroll to position [54, 0]
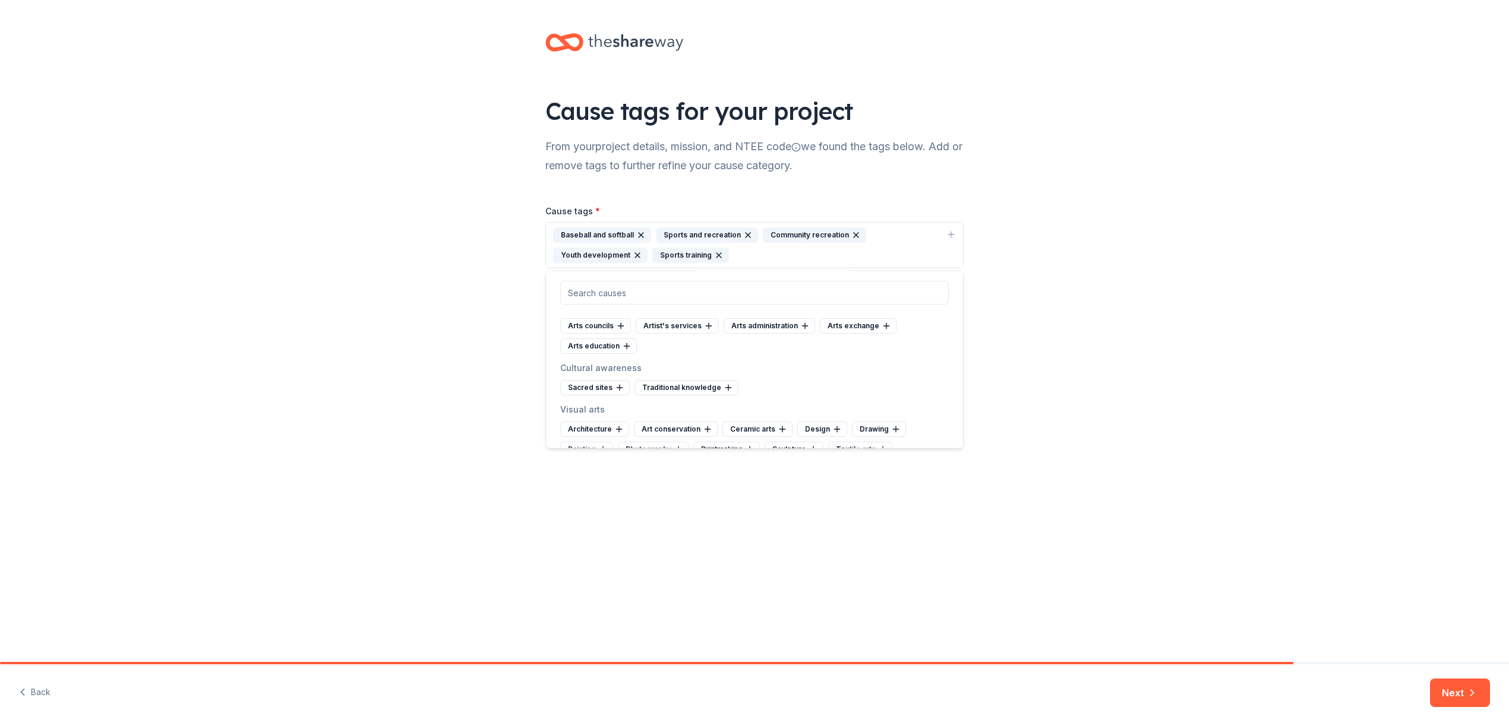
click at [594, 256] on div "Youth development" at bounding box center [600, 255] width 94 height 15
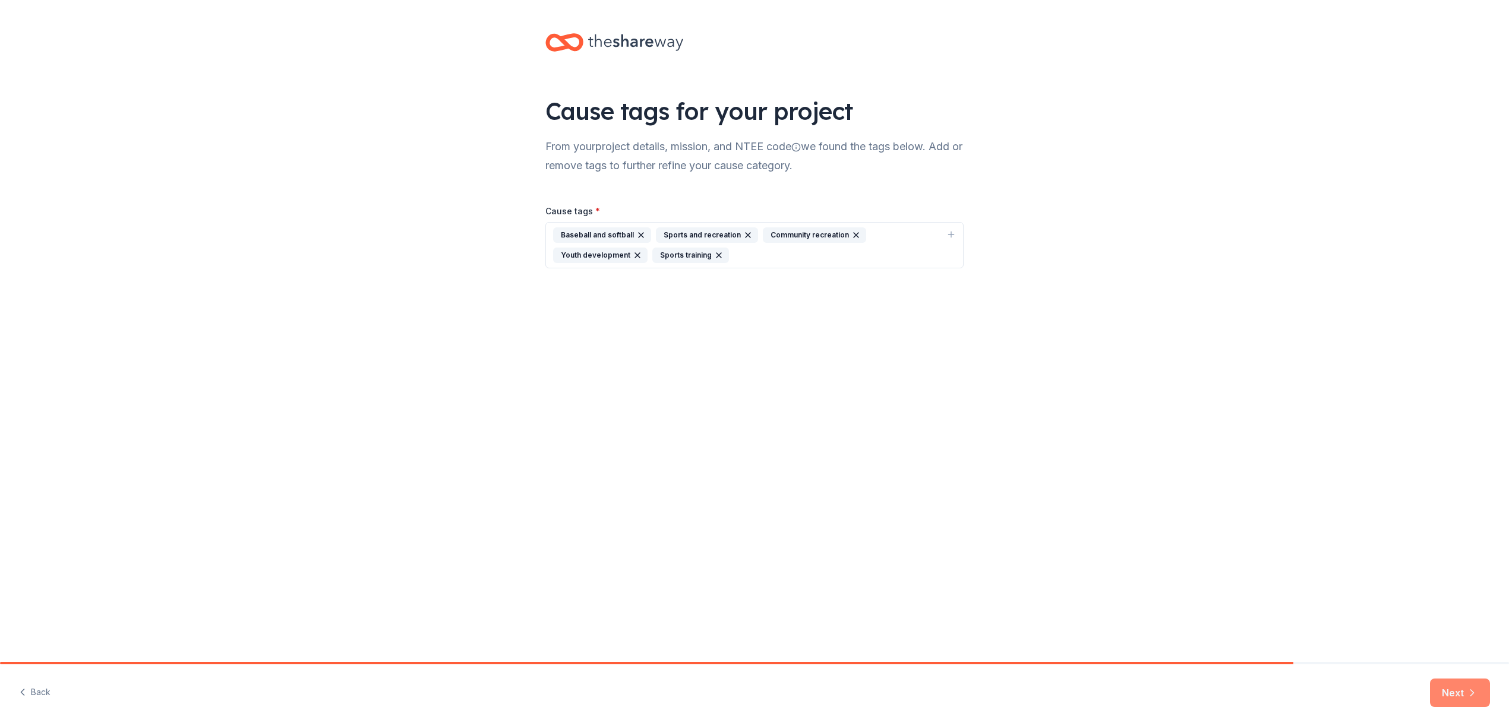
click at [1465, 682] on button "Next" at bounding box center [1460, 693] width 60 height 29
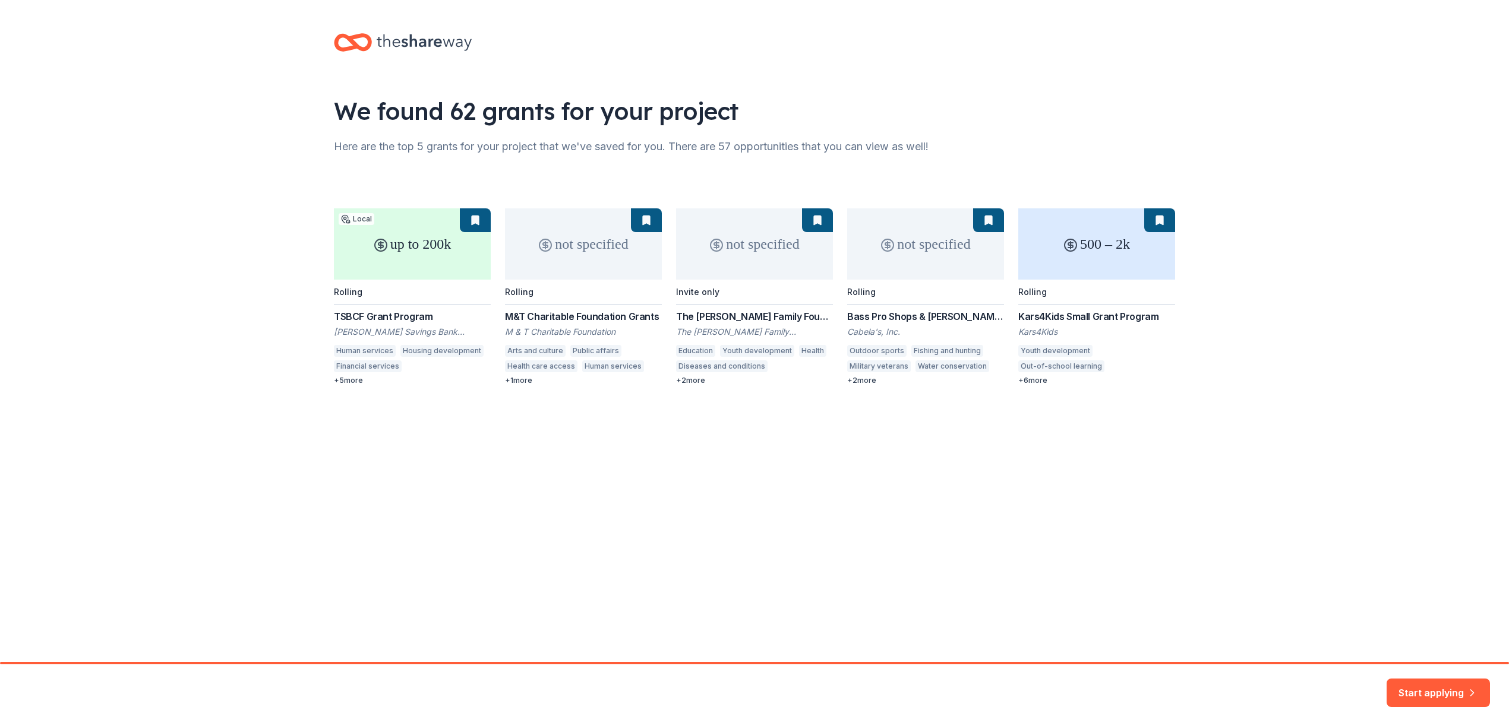
click at [352, 381] on div "up to 200k Local Rolling TSBCF Grant Program Troy Savings Bank Charitable Found…" at bounding box center [754, 296] width 841 height 177
click at [789, 271] on div "up to 200k Local Rolling TSBCF Grant Program Troy Savings Bank Charitable Found…" at bounding box center [754, 296] width 841 height 177
click at [741, 227] on div "up to 200k Local Rolling TSBCF Grant Program Troy Savings Bank Charitable Found…" at bounding box center [754, 296] width 841 height 177
click at [810, 229] on div "up to 200k Local Rolling TSBCF Grant Program Troy Savings Bank Charitable Found…" at bounding box center [754, 296] width 841 height 177
click at [698, 282] on div "up to 200k Local Rolling TSBCF Grant Program Troy Savings Bank Charitable Found…" at bounding box center [754, 296] width 841 height 177
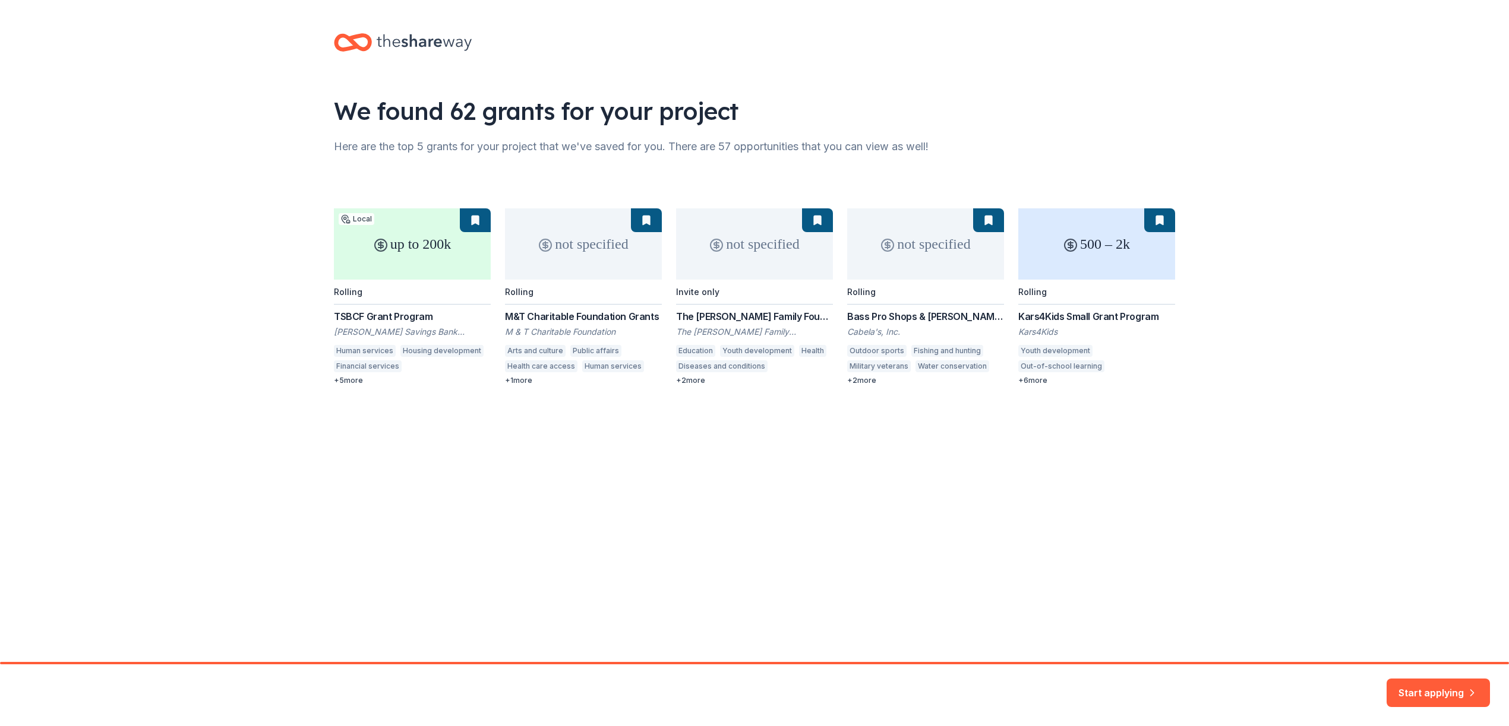
drag, startPoint x: 1261, startPoint y: 580, endPoint x: 1469, endPoint y: 642, distance: 216.8
click at [1461, 640] on div "We found 62 grants for your project Here are the top 5 grants for your project …" at bounding box center [754, 331] width 1509 height 662
click at [444, 265] on div "up to 200k Local Rolling TSBCF Grant Program Troy Savings Bank Charitable Found…" at bounding box center [754, 296] width 841 height 177
click at [381, 316] on div "up to 200k Local Rolling TSBCF Grant Program Troy Savings Bank Charitable Found…" at bounding box center [754, 296] width 841 height 177
click at [483, 229] on div "up to 200k Local Rolling TSBCF Grant Program Troy Savings Bank Charitable Found…" at bounding box center [754, 296] width 841 height 177
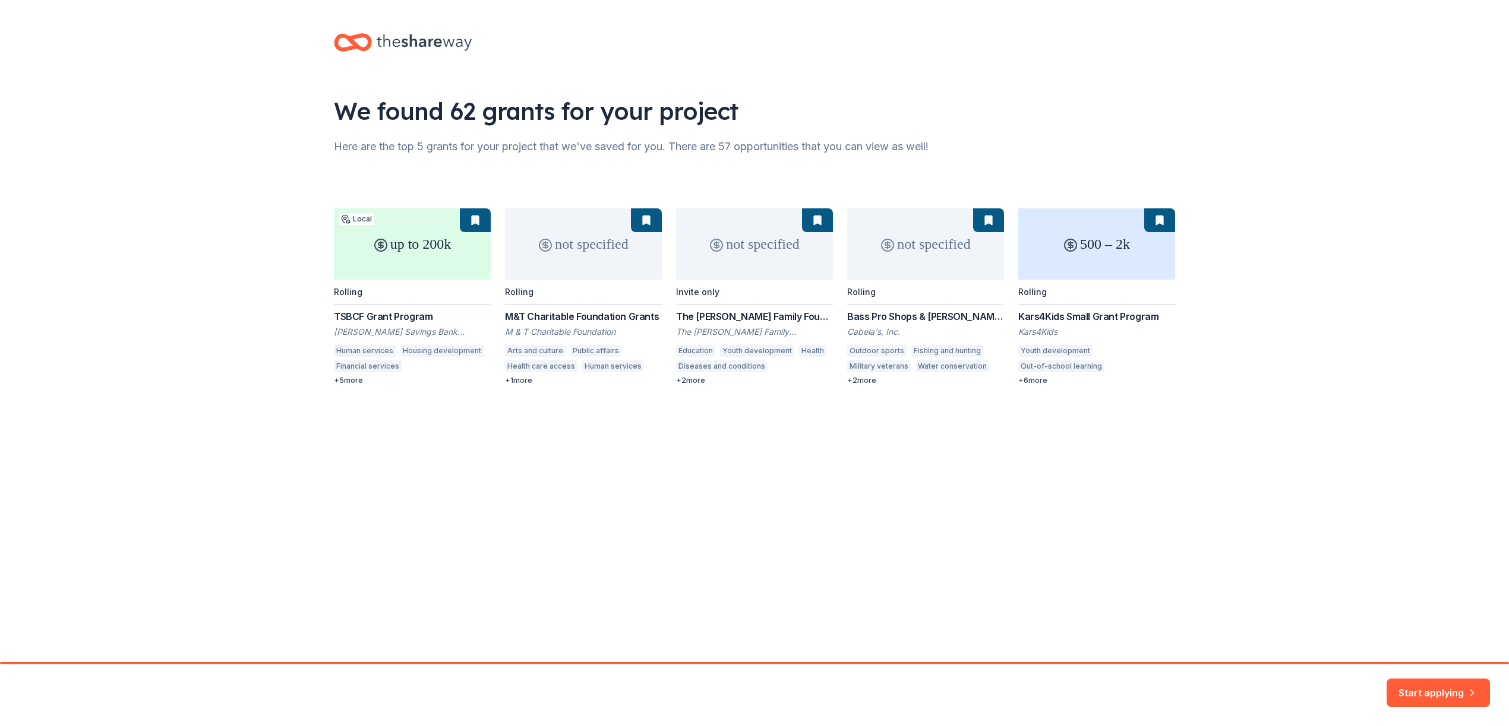
drag, startPoint x: 575, startPoint y: 223, endPoint x: 637, endPoint y: 220, distance: 61.3
click at [575, 223] on div "up to 200k Local Rolling TSBCF Grant Program Troy Savings Bank Charitable Found…" at bounding box center [754, 296] width 841 height 177
click at [1430, 688] on button "Start applying" at bounding box center [1437, 686] width 103 height 29
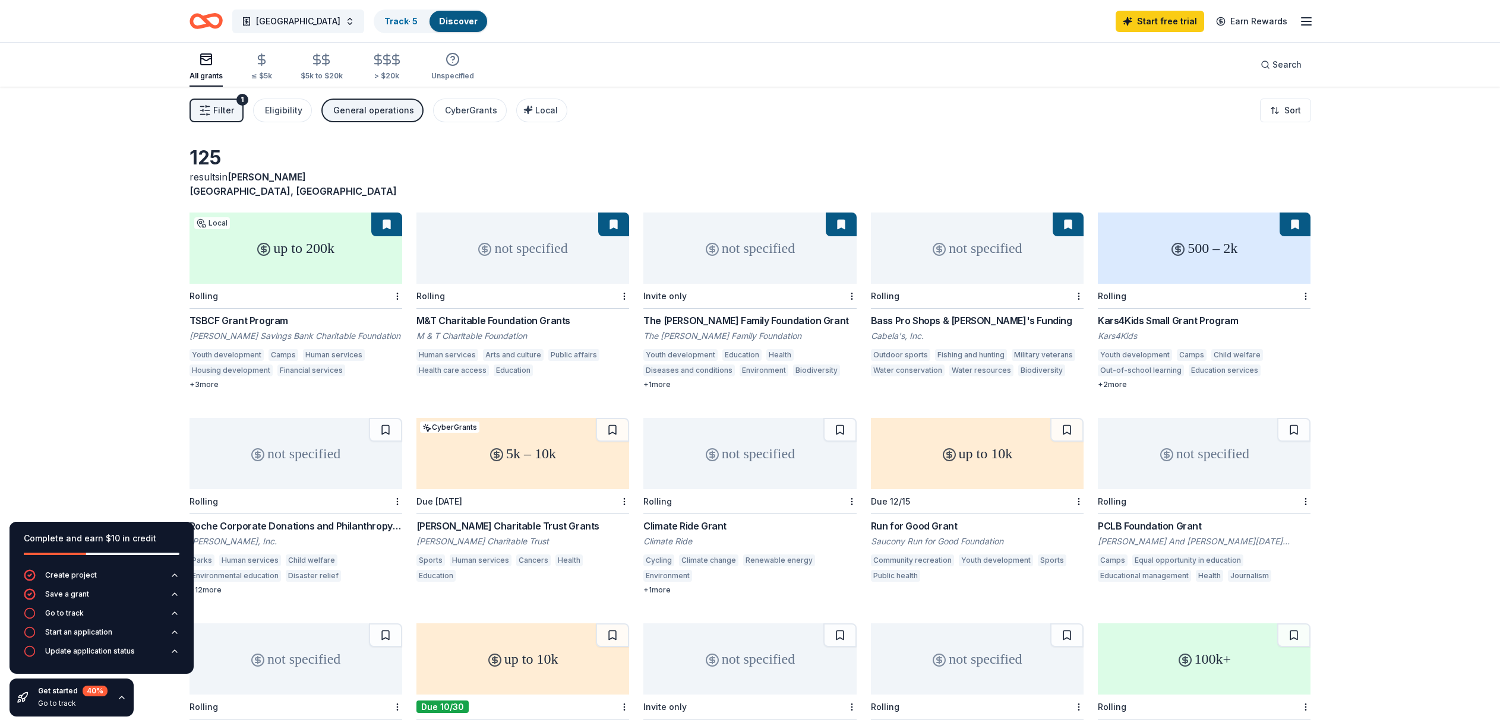
click at [197, 380] on div "+ 3 more" at bounding box center [295, 385] width 213 height 10
click at [495, 236] on div "not specified" at bounding box center [522, 248] width 213 height 71
click at [964, 457] on div "up to 10k" at bounding box center [977, 453] width 213 height 71
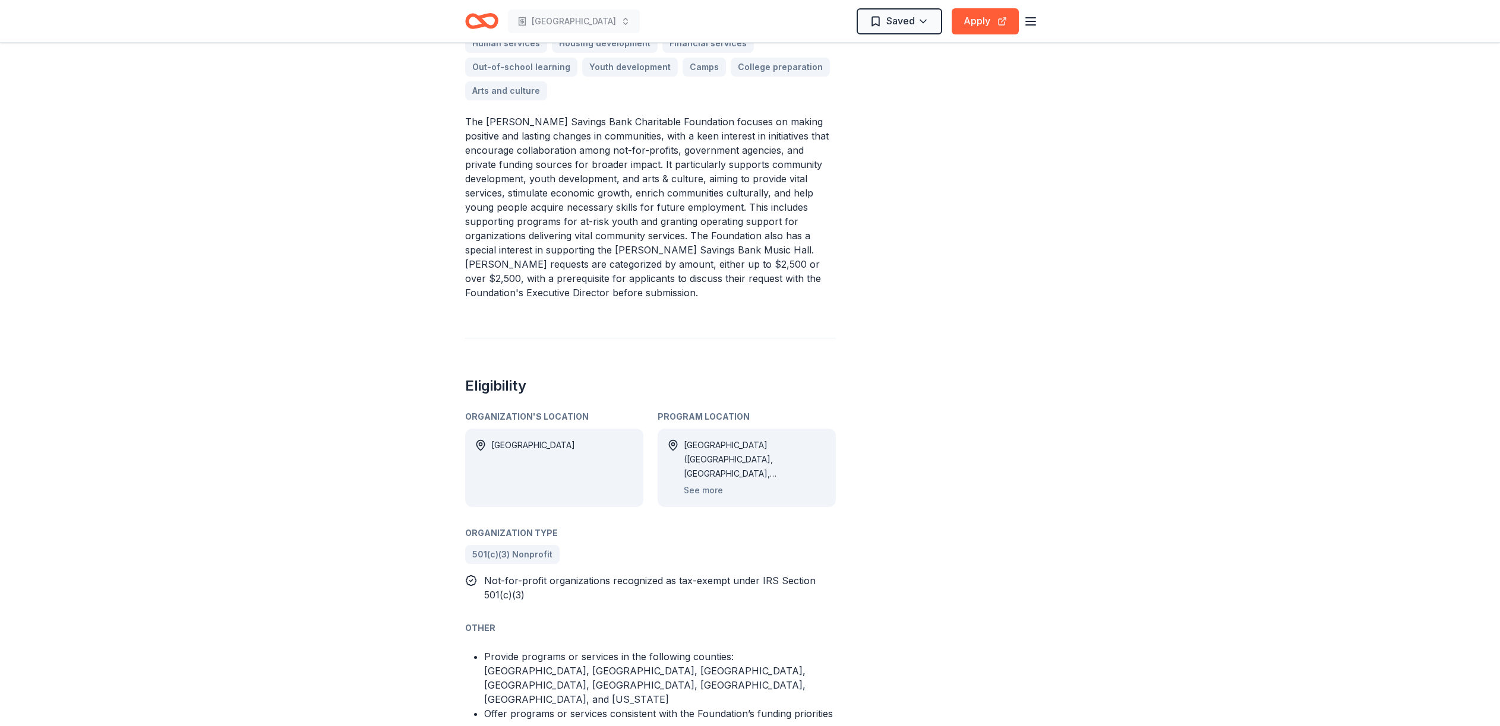
scroll to position [354, 0]
drag, startPoint x: 894, startPoint y: 489, endPoint x: 915, endPoint y: 476, distance: 25.1
click at [915, 476] on div "Share up to 200k Apply Saved Application deadline Rolling Report a mistake" at bounding box center [964, 311] width 143 height 1197
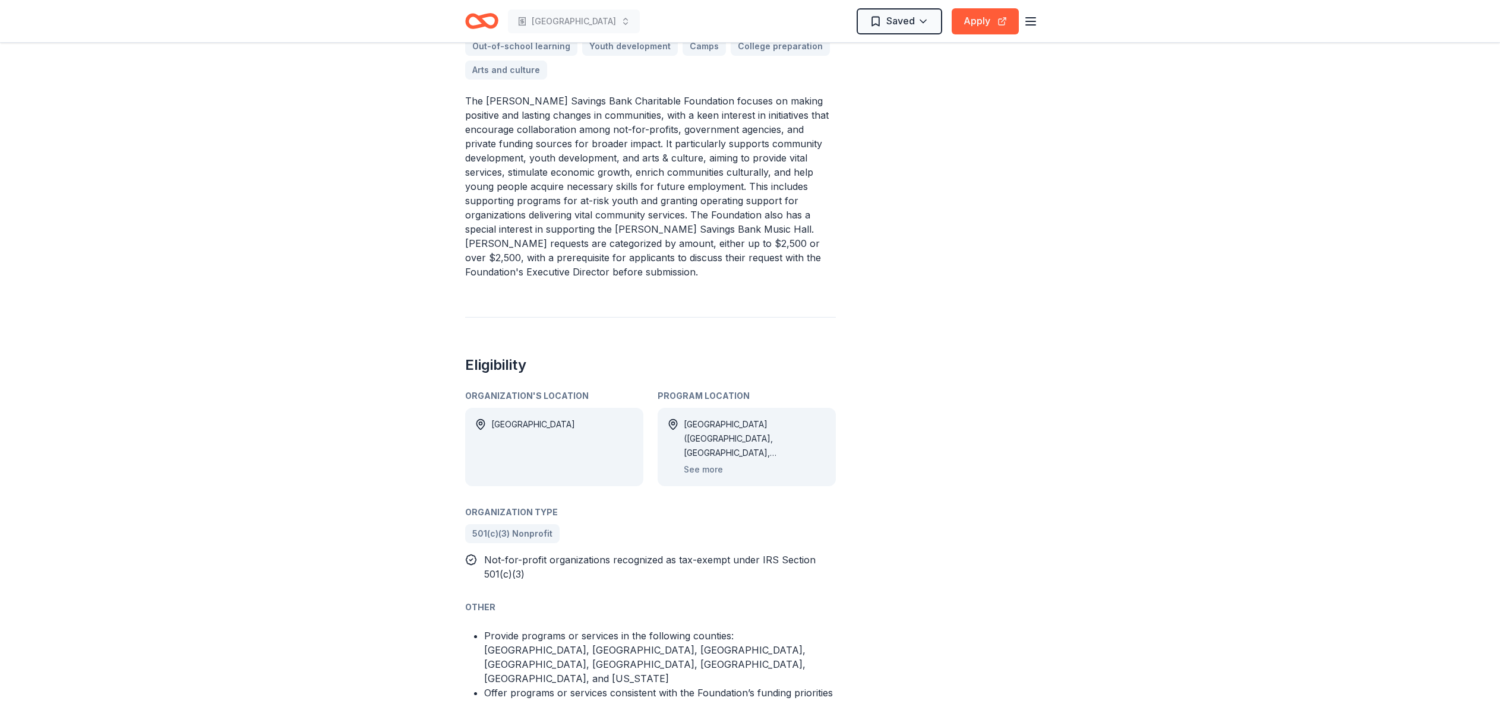
click at [919, 482] on div "Share up to 200k Apply Saved Application deadline Rolling Report a mistake" at bounding box center [964, 290] width 143 height 1197
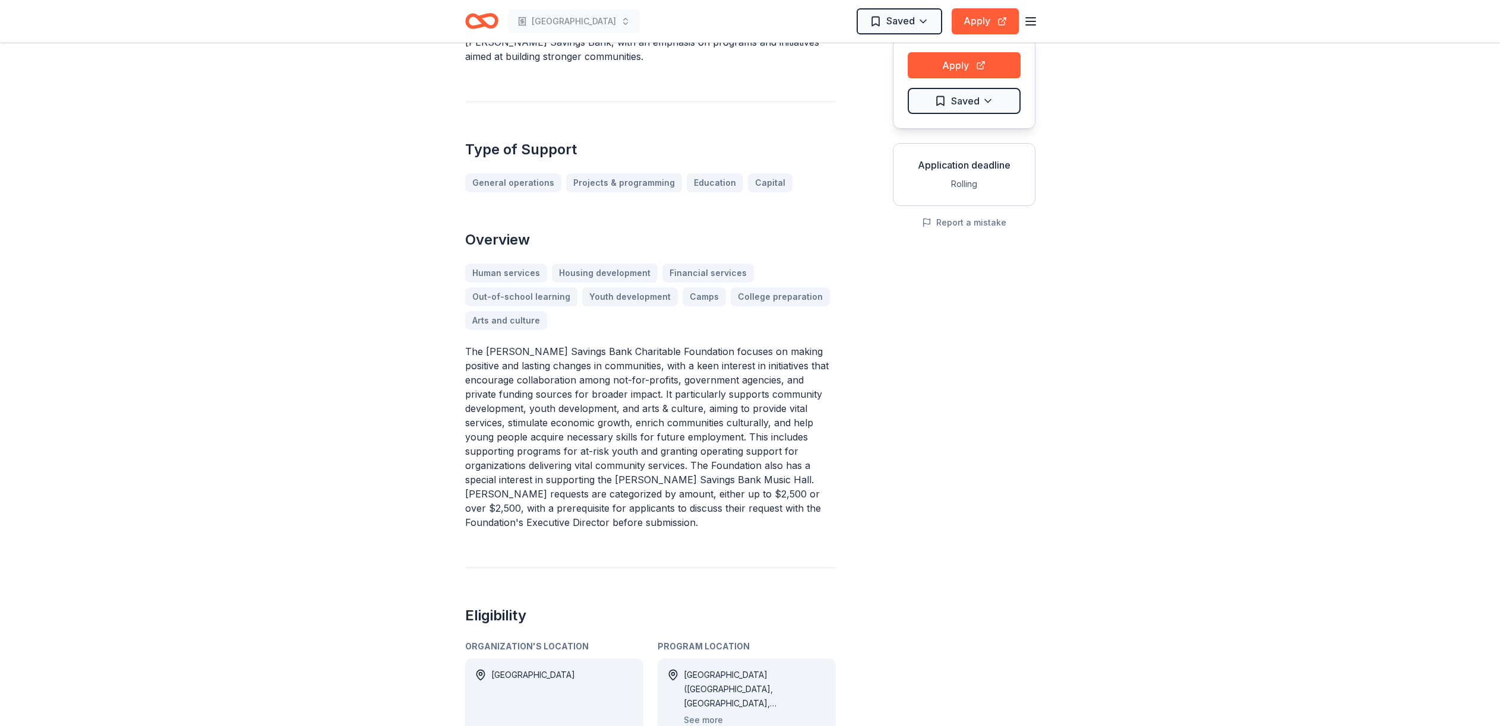
scroll to position [0, 0]
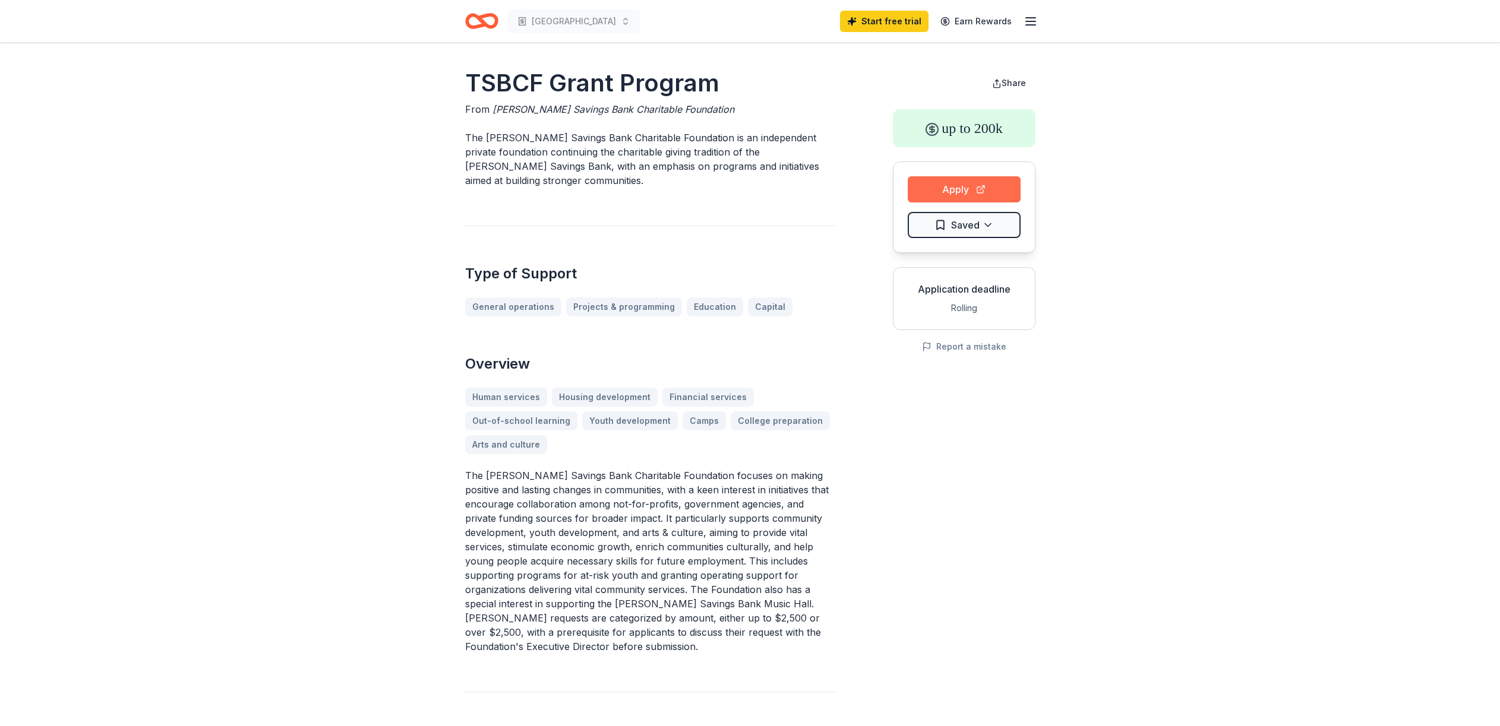
click at [978, 190] on button "Apply" at bounding box center [963, 189] width 113 height 26
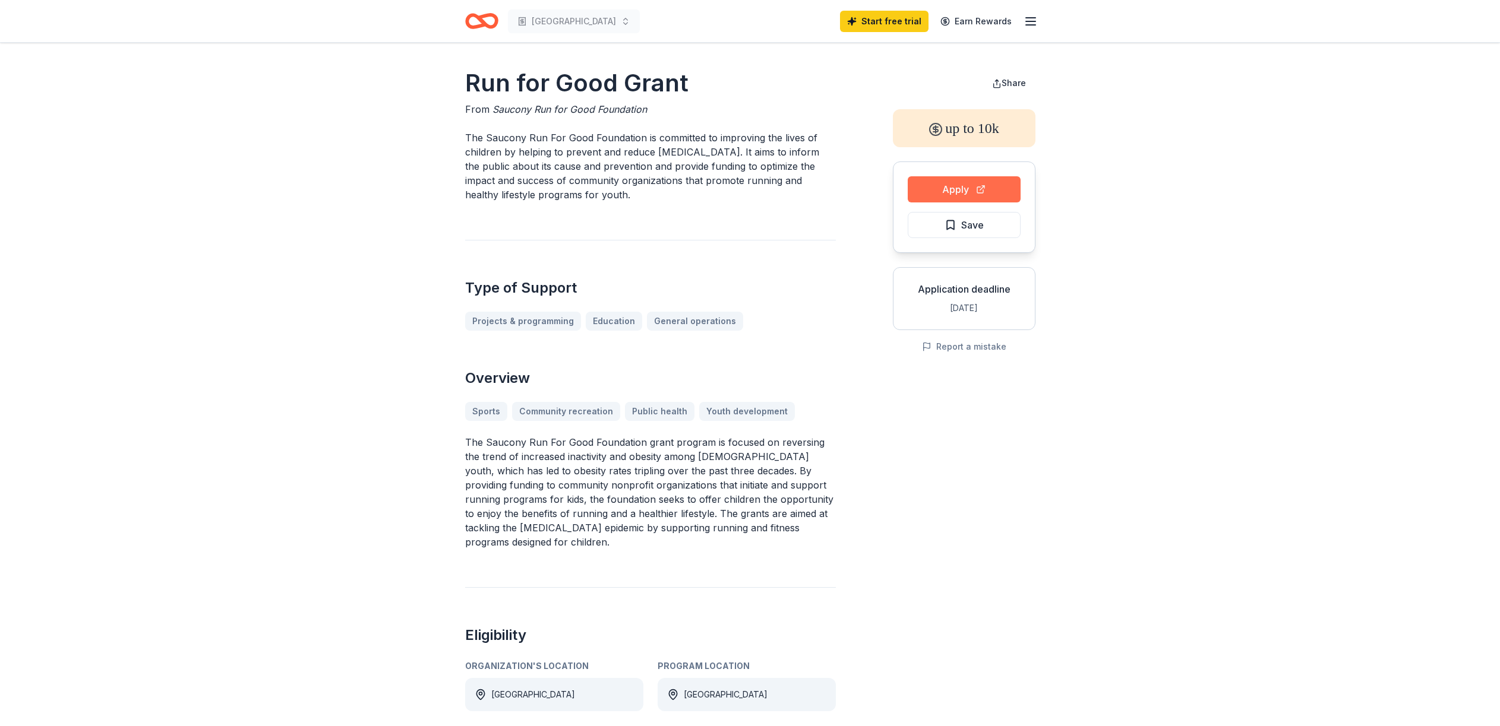
click at [964, 189] on button "Apply" at bounding box center [963, 189] width 113 height 26
